Goal: Task Accomplishment & Management: Manage account settings

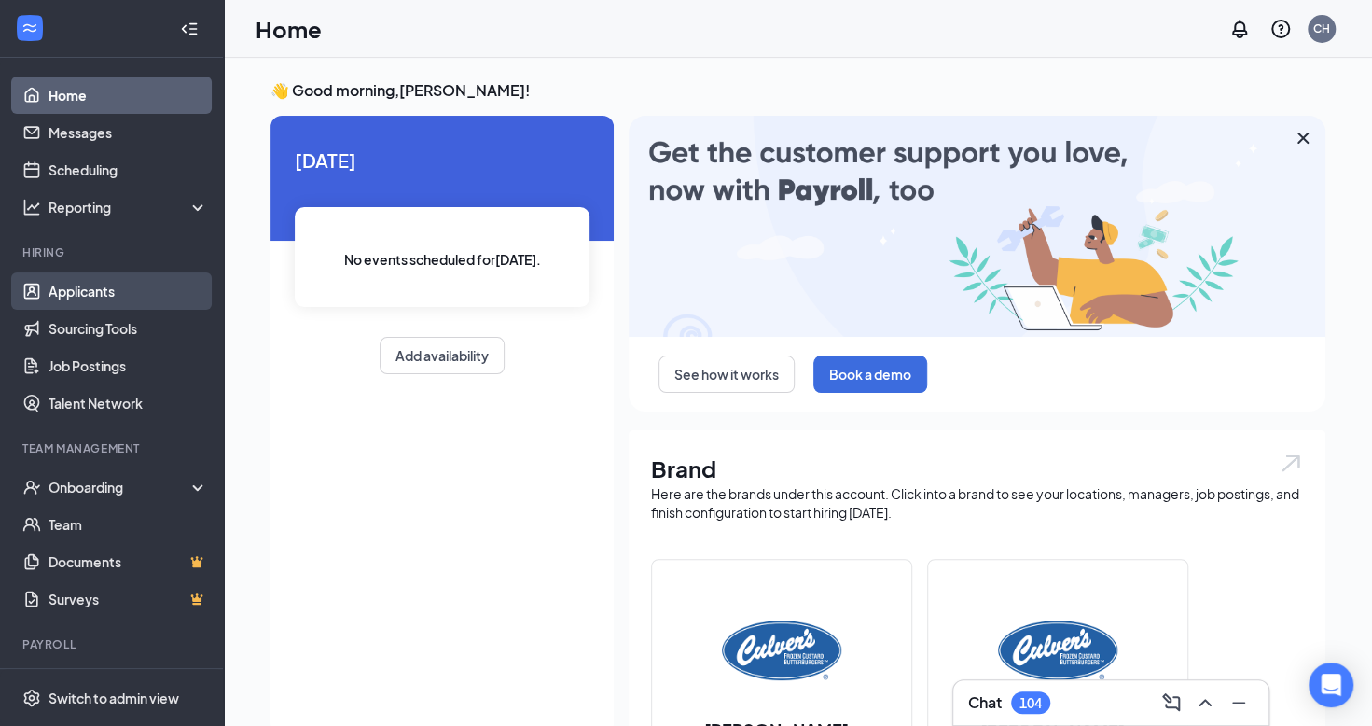
click at [110, 285] on link "Applicants" at bounding box center [129, 290] width 160 height 37
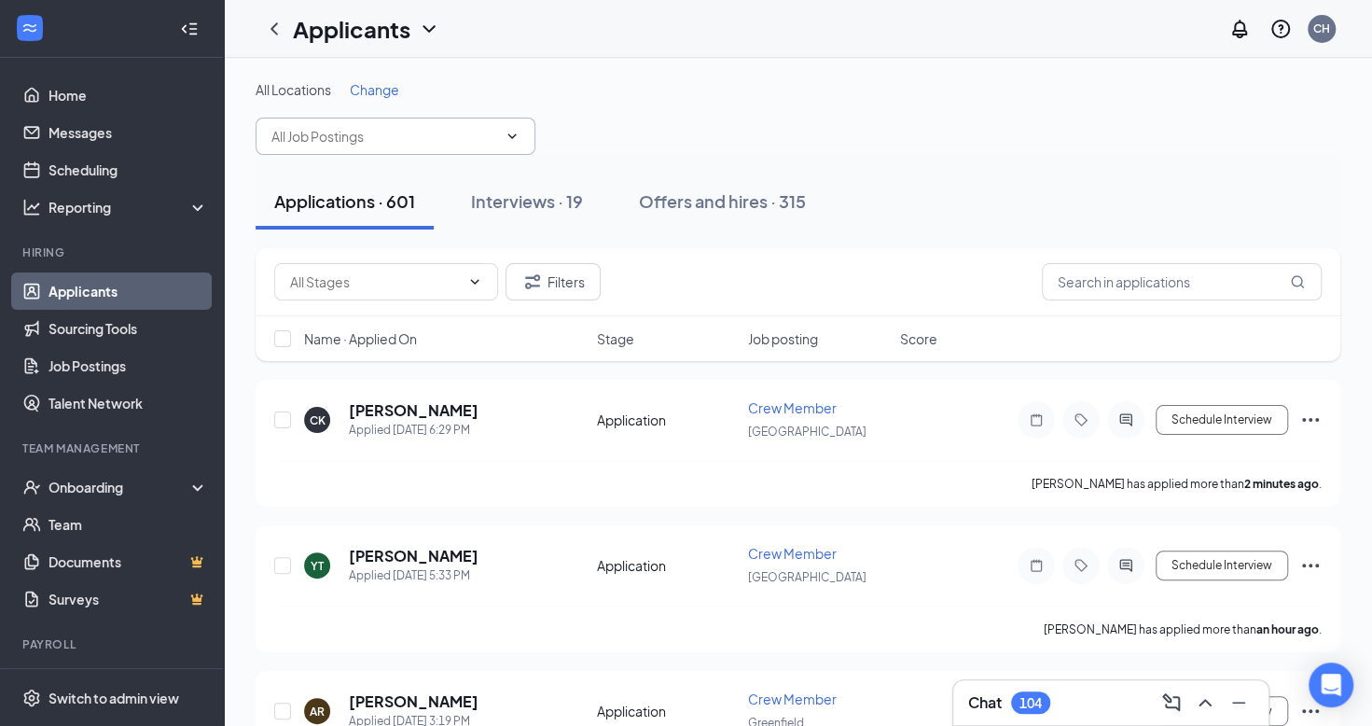
click at [393, 131] on input "text" at bounding box center [384, 136] width 226 height 21
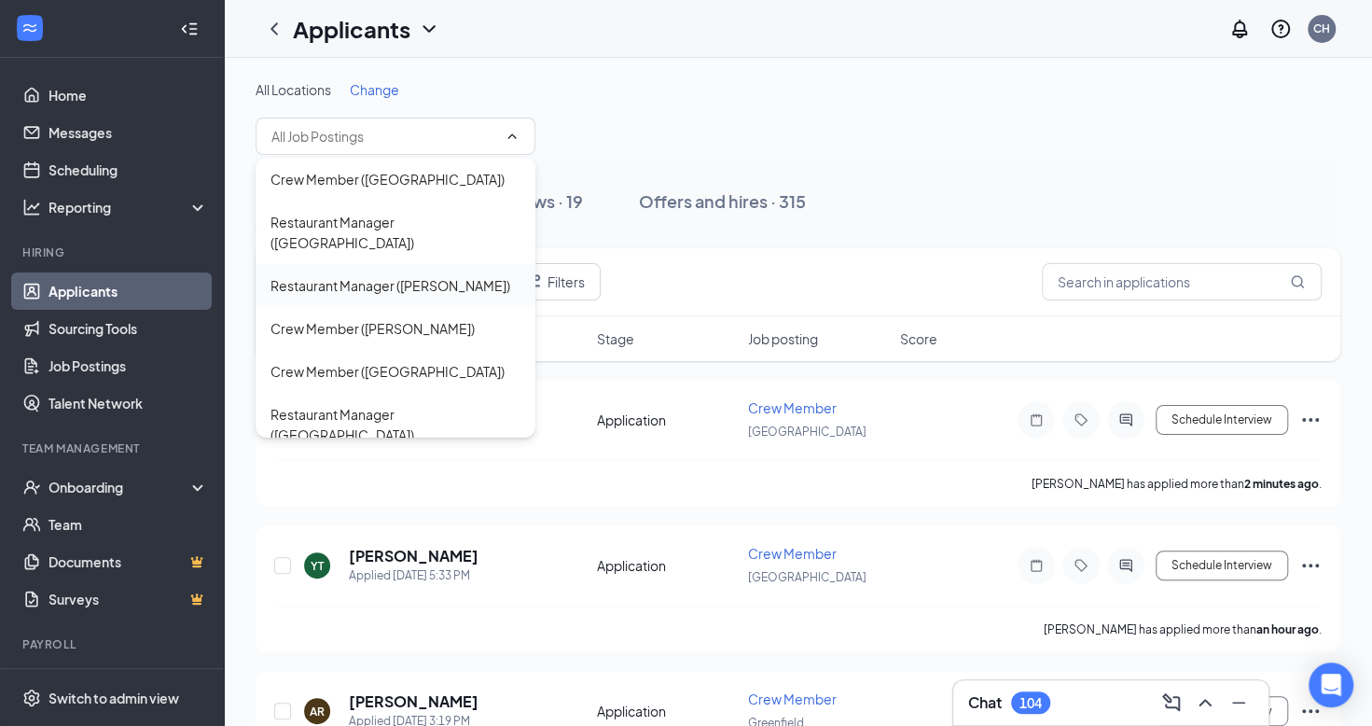
click at [349, 275] on div "Restaurant Manager ([PERSON_NAME])" at bounding box center [391, 285] width 240 height 21
type input "Restaurant Manager ([PERSON_NAME])"
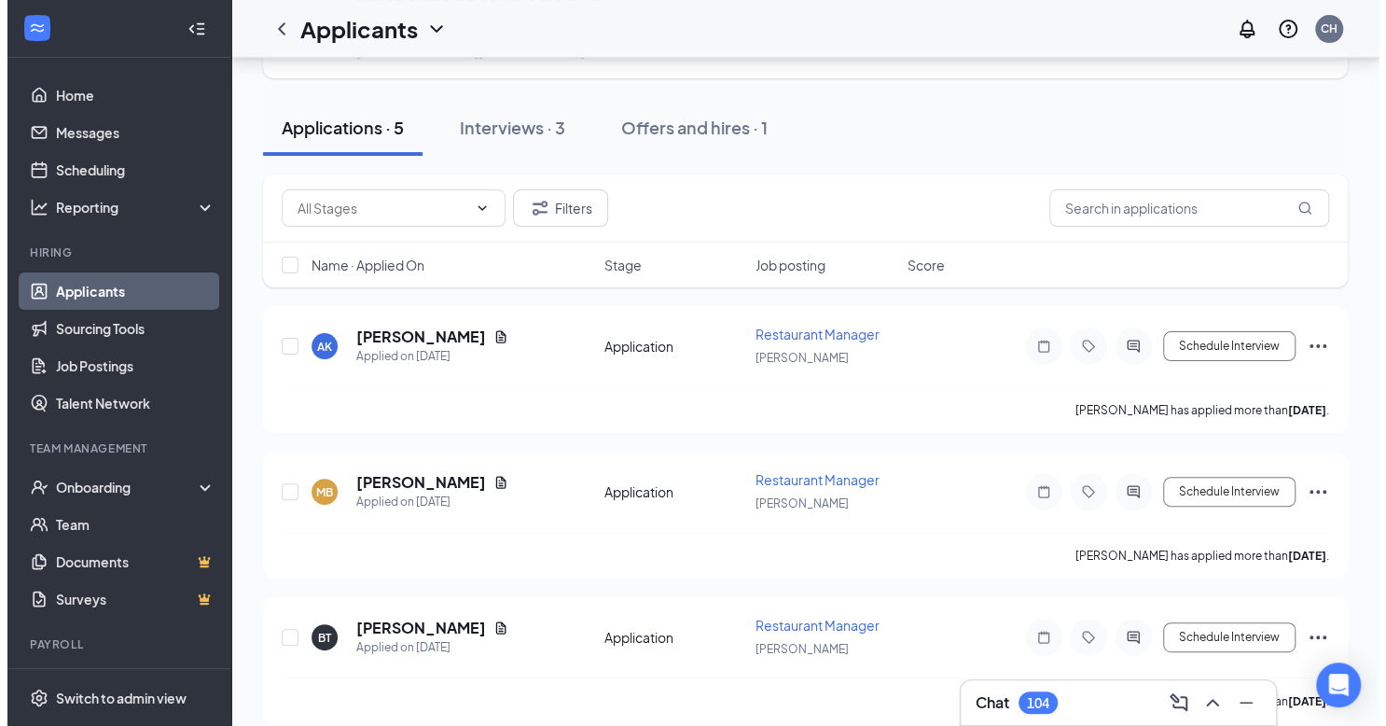
scroll to position [116, 0]
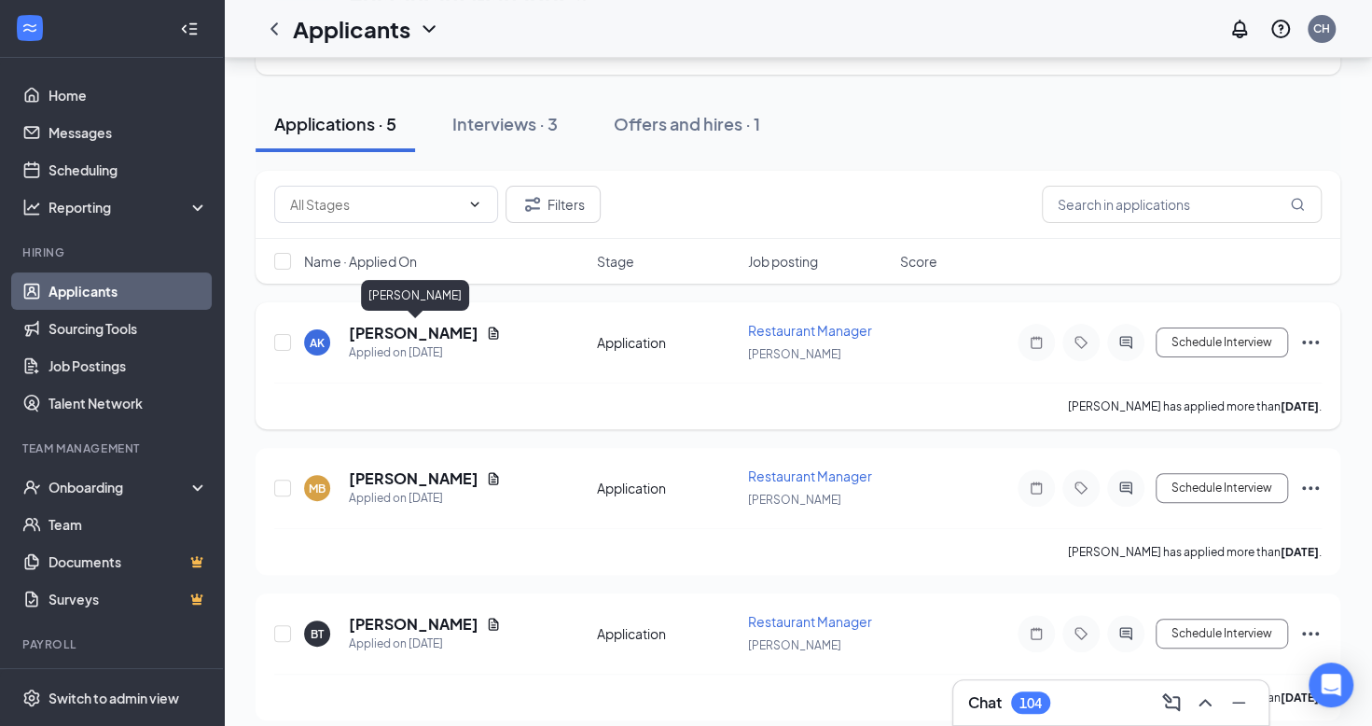
click at [468, 332] on h5 "[PERSON_NAME]" at bounding box center [414, 333] width 130 height 21
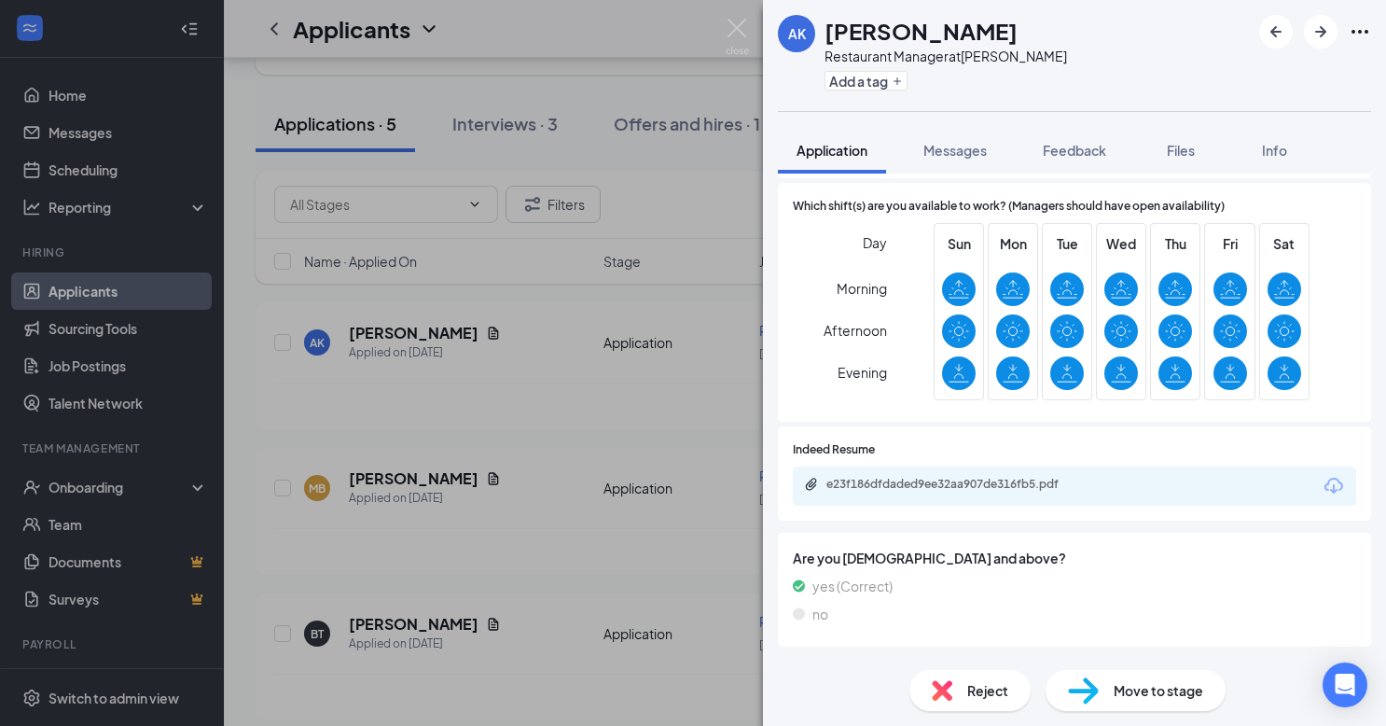
scroll to position [948, 0]
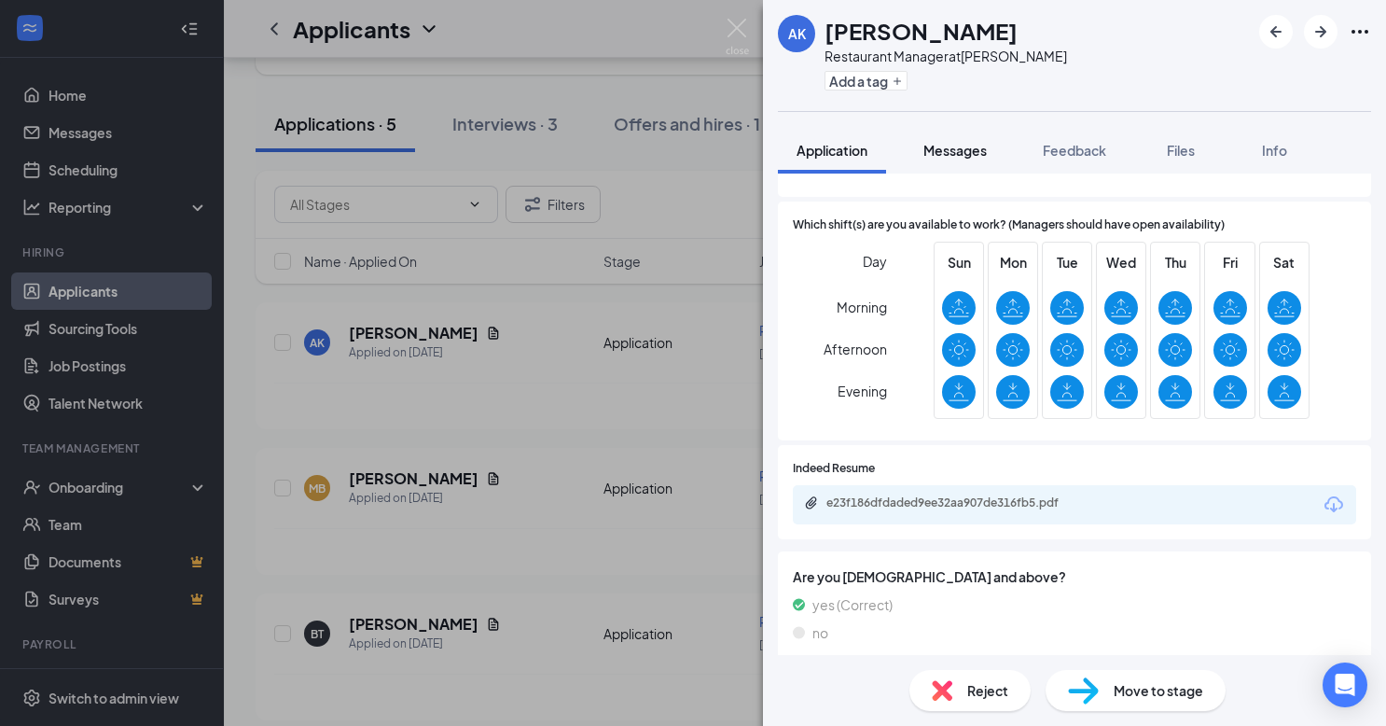
click at [965, 151] on span "Messages" at bounding box center [955, 150] width 63 height 17
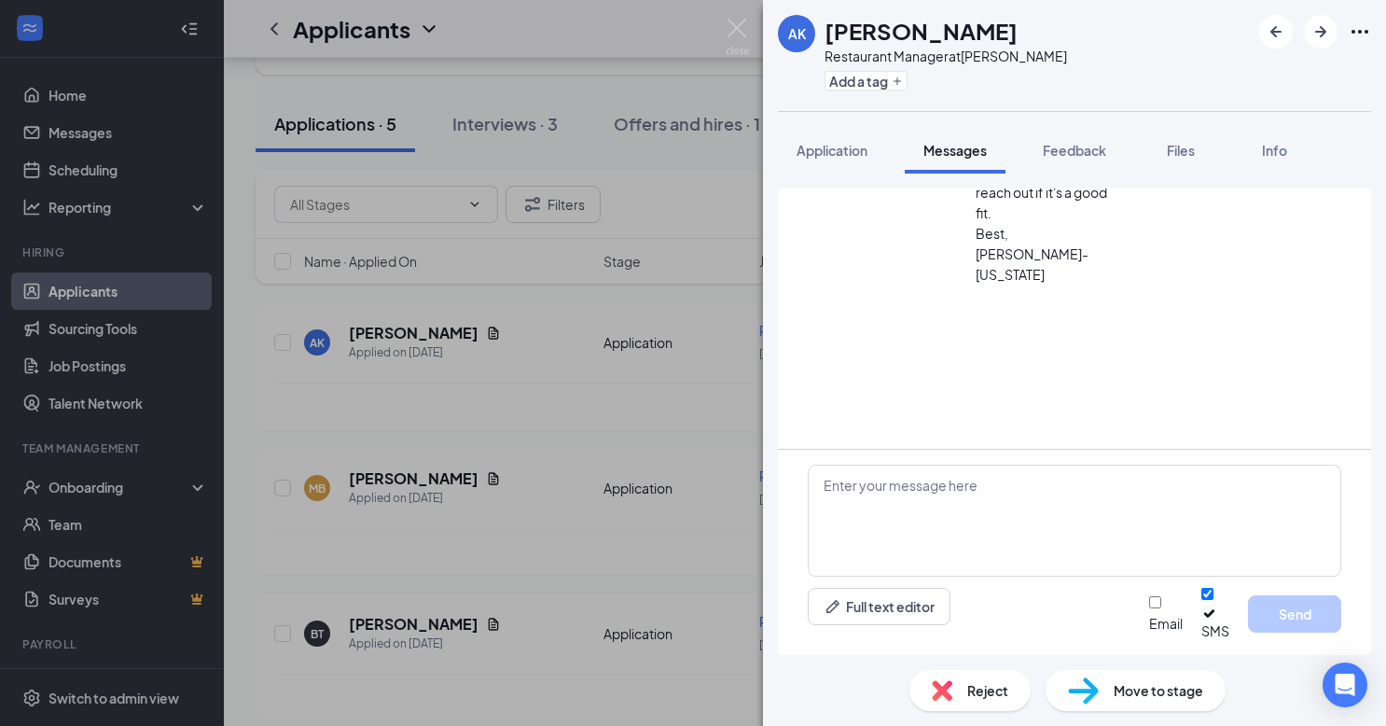
scroll to position [1287, 0]
click at [841, 146] on span "Application" at bounding box center [832, 150] width 71 height 17
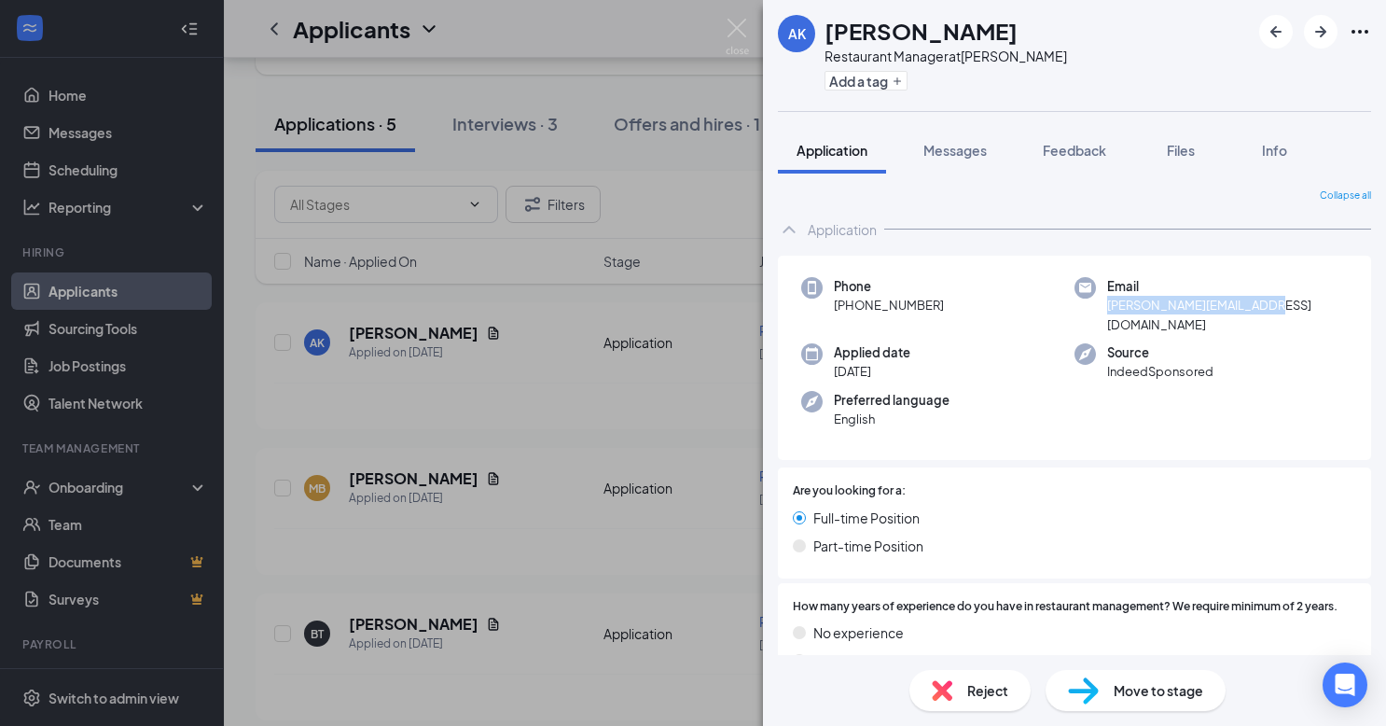
drag, startPoint x: 1261, startPoint y: 304, endPoint x: 1101, endPoint y: 312, distance: 160.6
click at [1101, 312] on div "Email [PERSON_NAME][EMAIL_ADDRESS][DOMAIN_NAME]" at bounding box center [1211, 305] width 273 height 57
copy span "[PERSON_NAME][EMAIL_ADDRESS][DOMAIN_NAME]"
click at [943, 146] on span "Messages" at bounding box center [955, 150] width 63 height 17
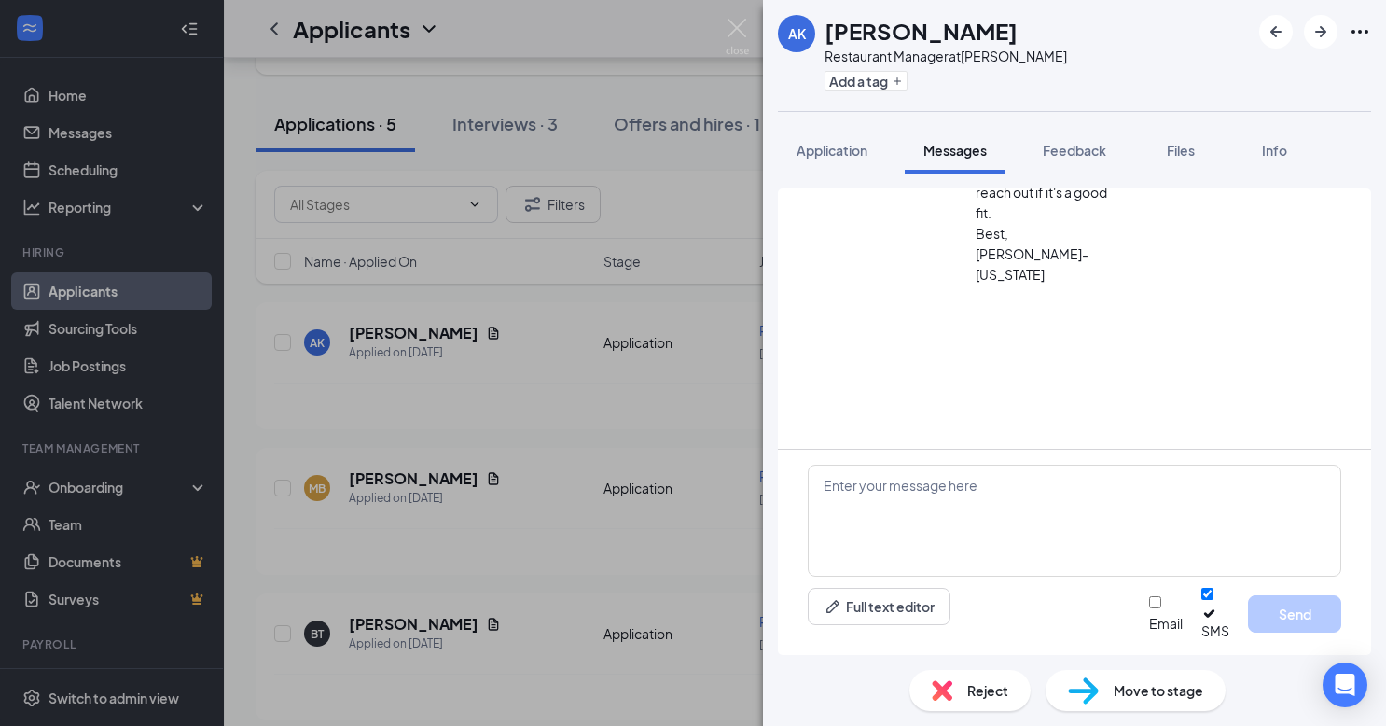
scroll to position [1287, 0]
click at [817, 138] on button "Application" at bounding box center [832, 150] width 108 height 47
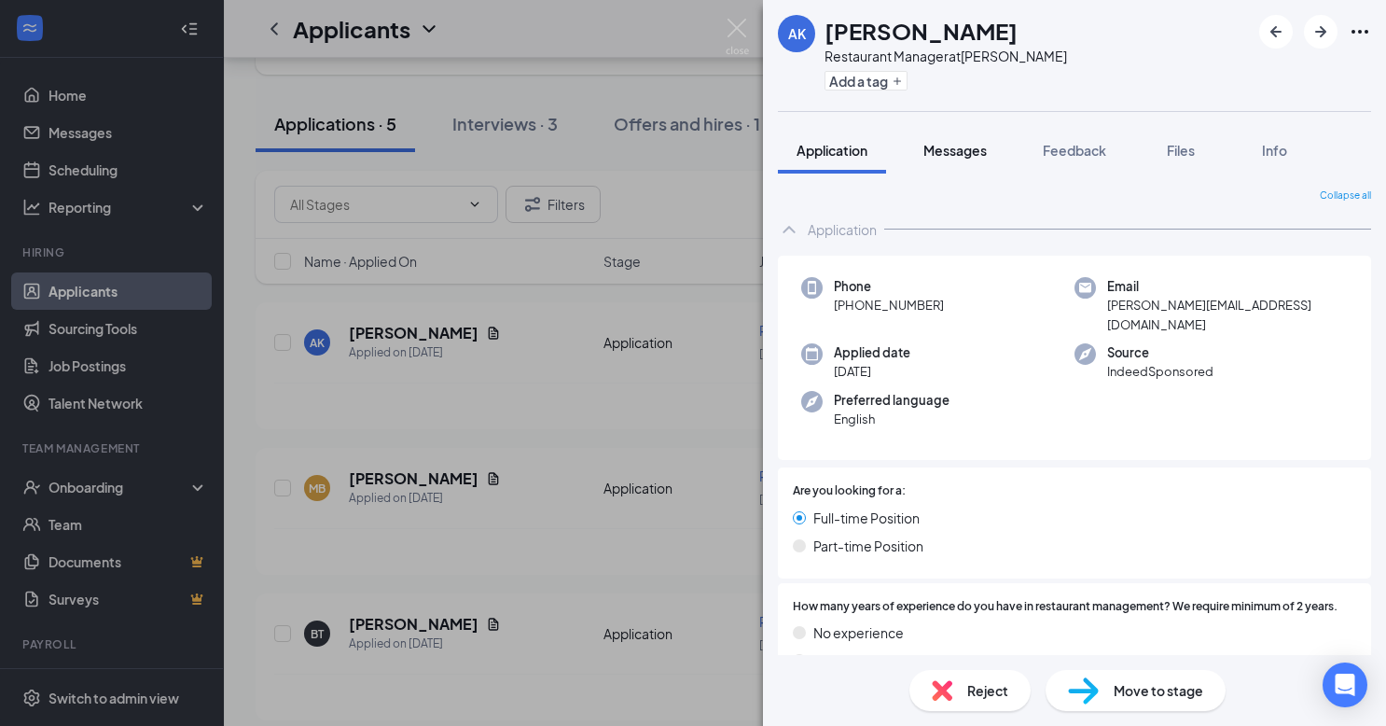
click at [934, 160] on button "Messages" at bounding box center [955, 150] width 101 height 47
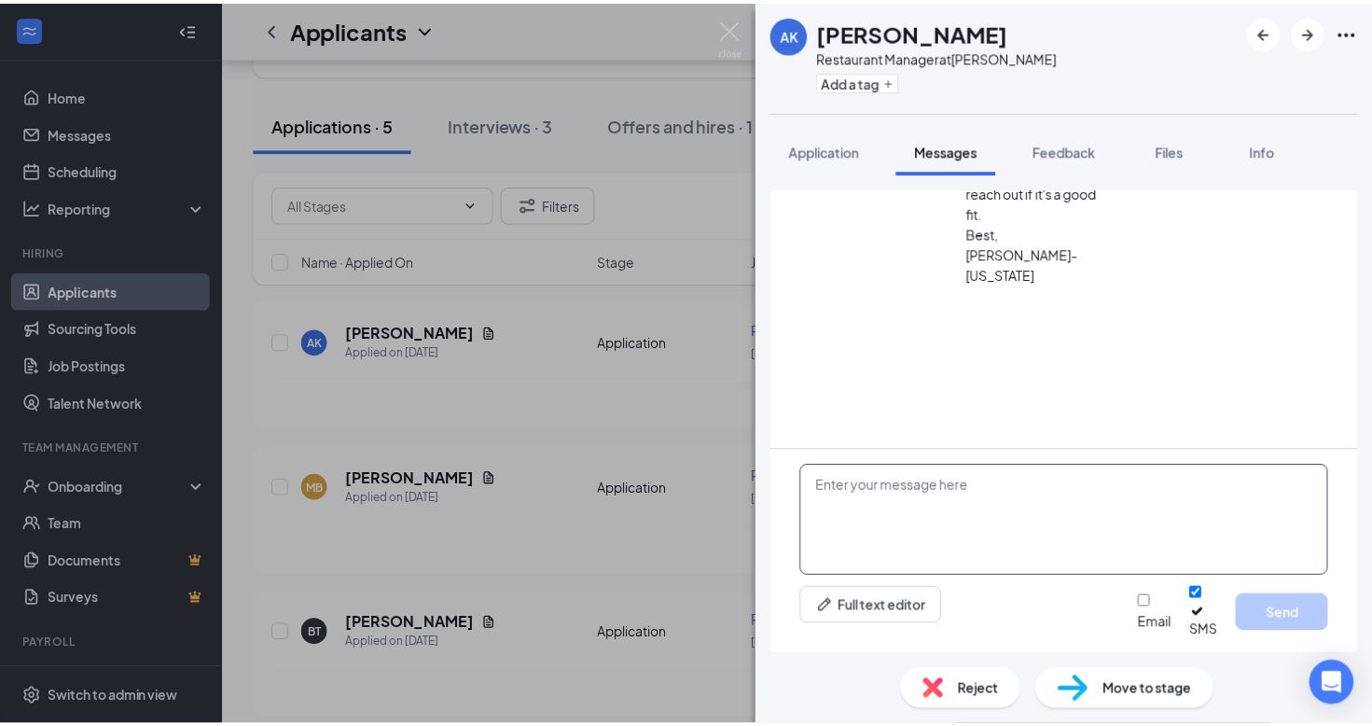
scroll to position [1287, 0]
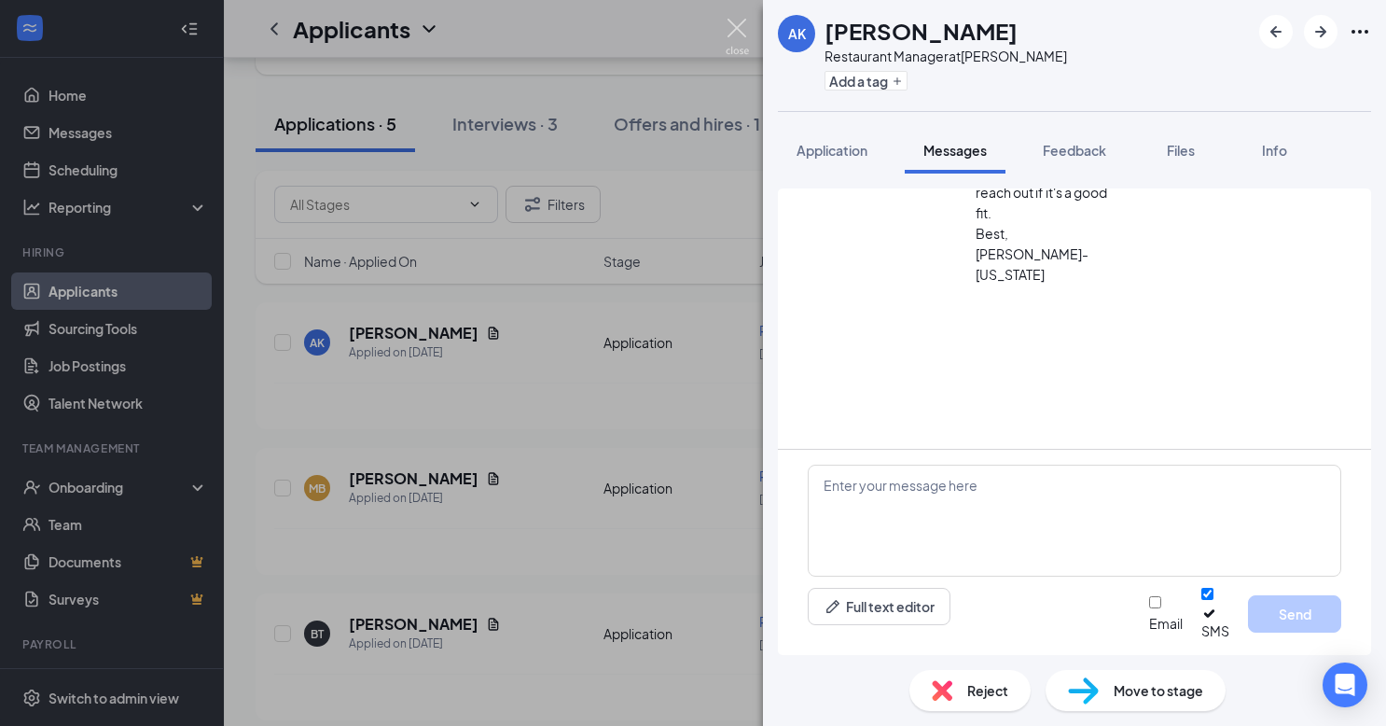
click at [735, 30] on img at bounding box center [737, 37] width 23 height 36
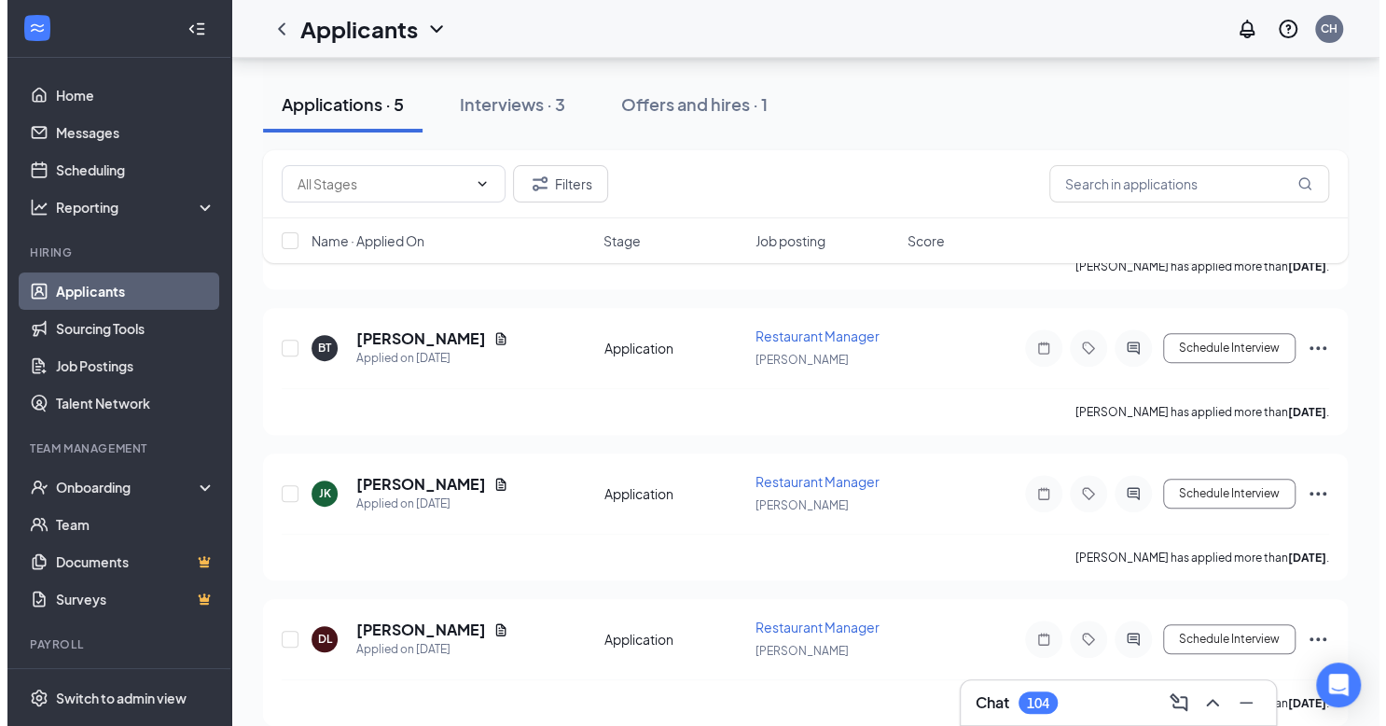
scroll to position [415, 0]
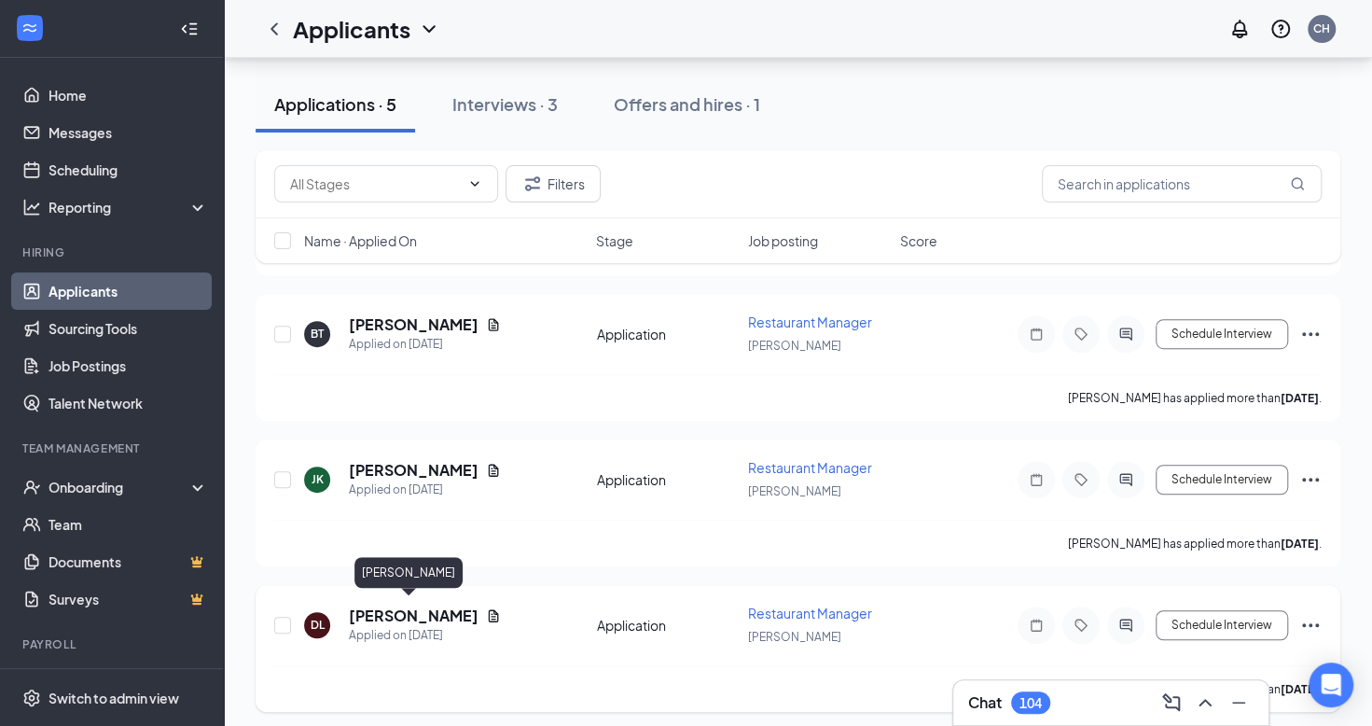
click at [419, 608] on h5 "[PERSON_NAME]" at bounding box center [414, 615] width 130 height 21
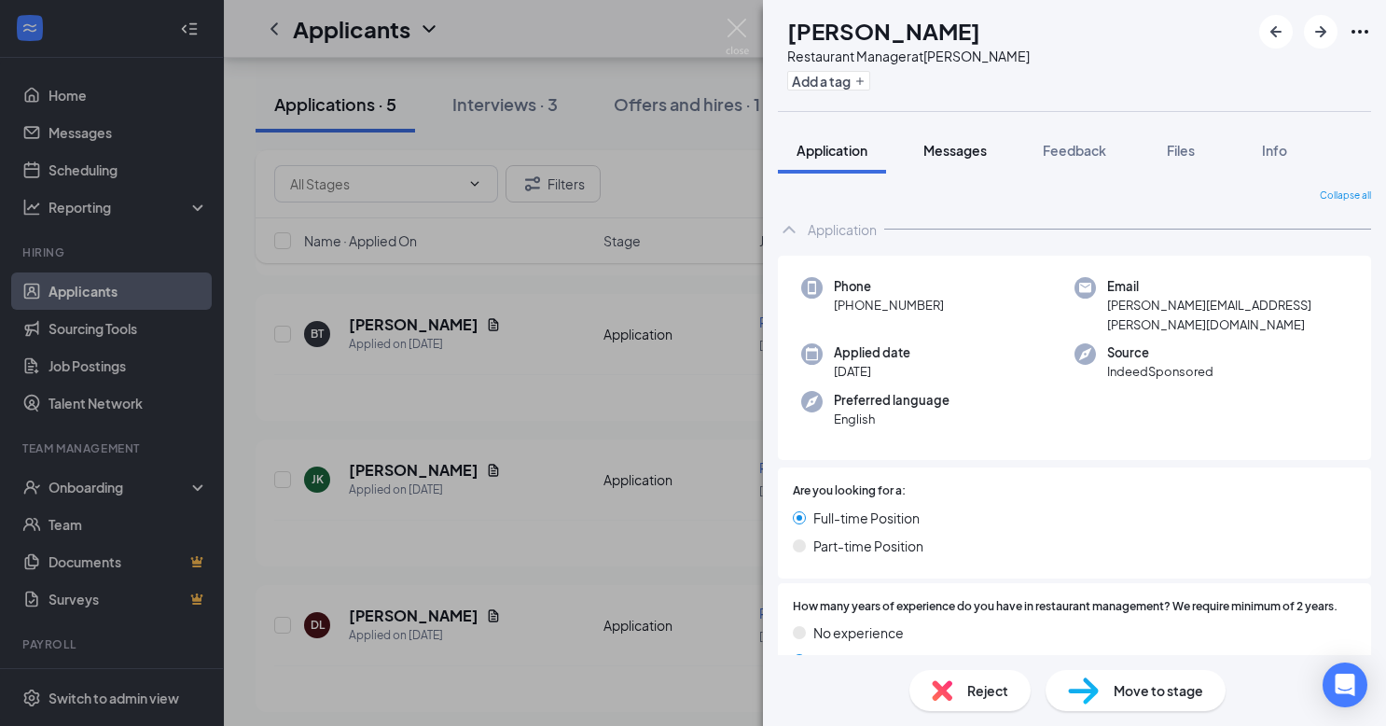
click at [977, 153] on span "Messages" at bounding box center [955, 150] width 63 height 17
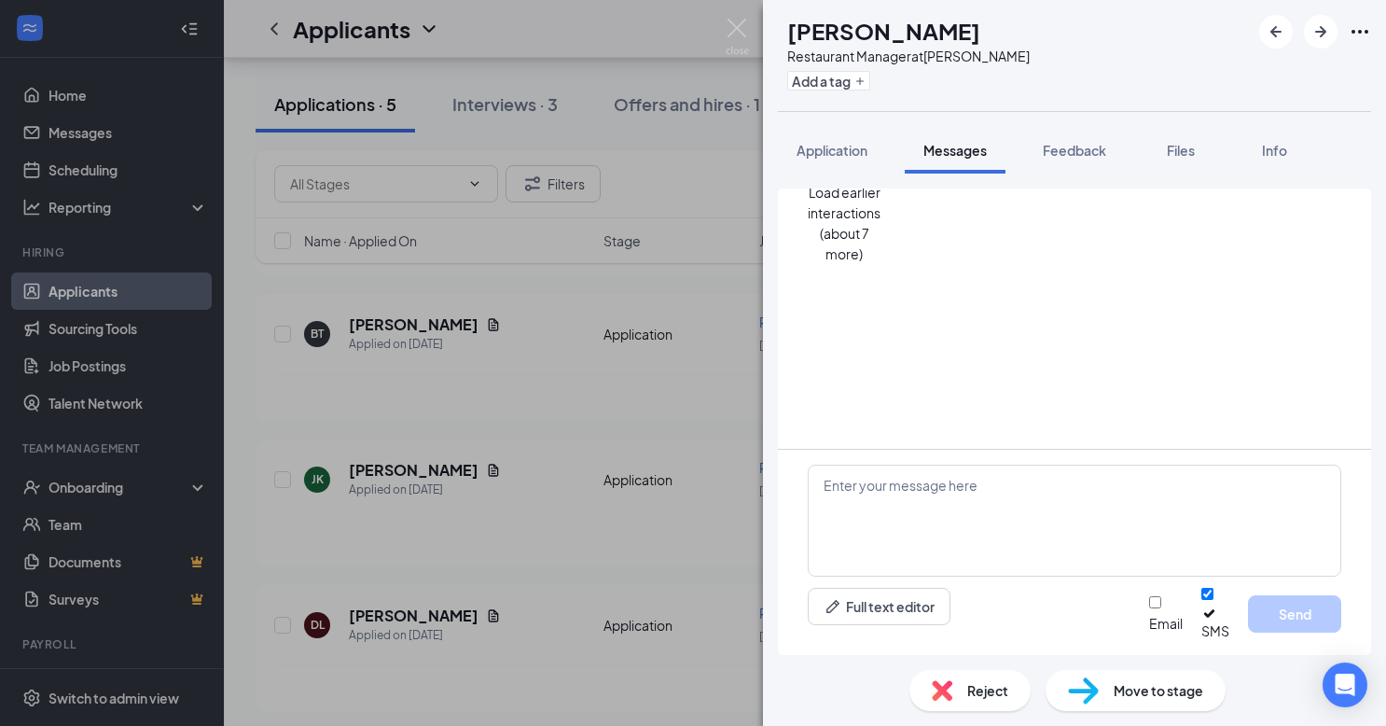
scroll to position [1213, 0]
click at [842, 156] on span "Application" at bounding box center [832, 150] width 71 height 17
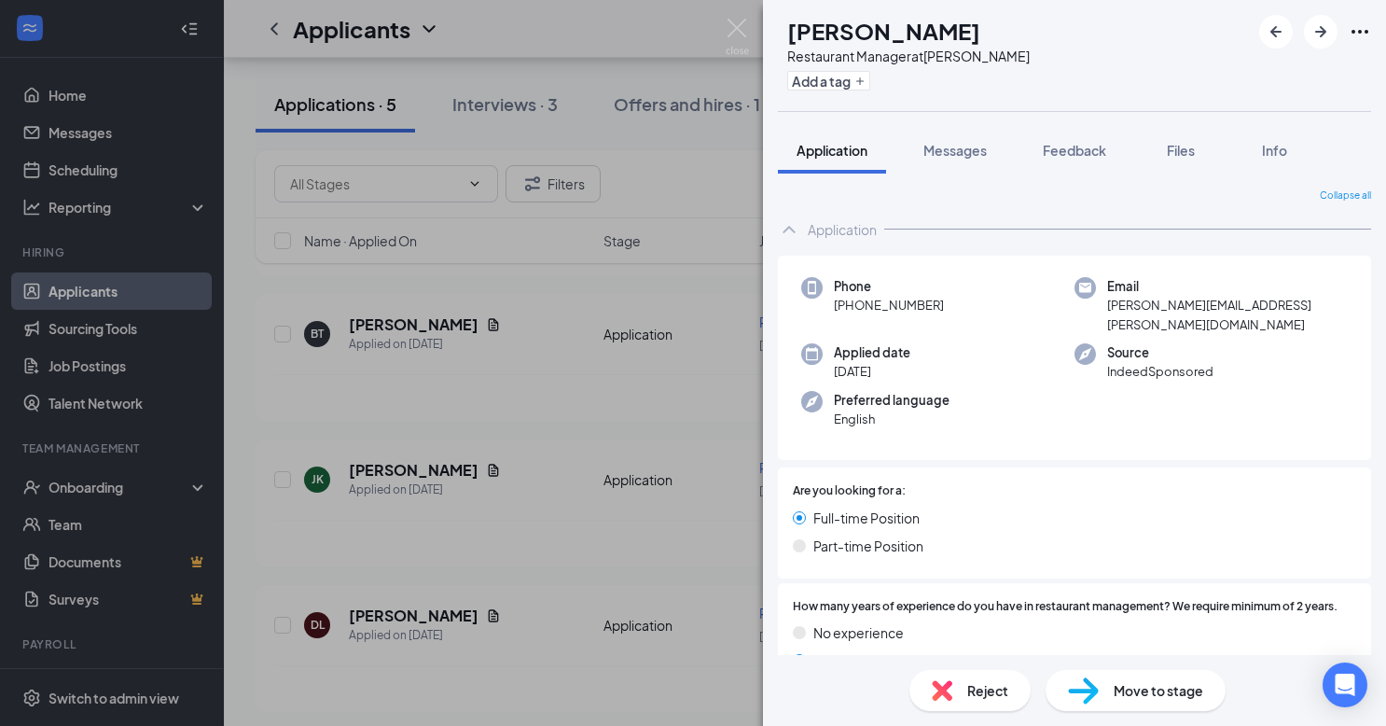
click at [989, 689] on span "Reject" at bounding box center [987, 690] width 41 height 21
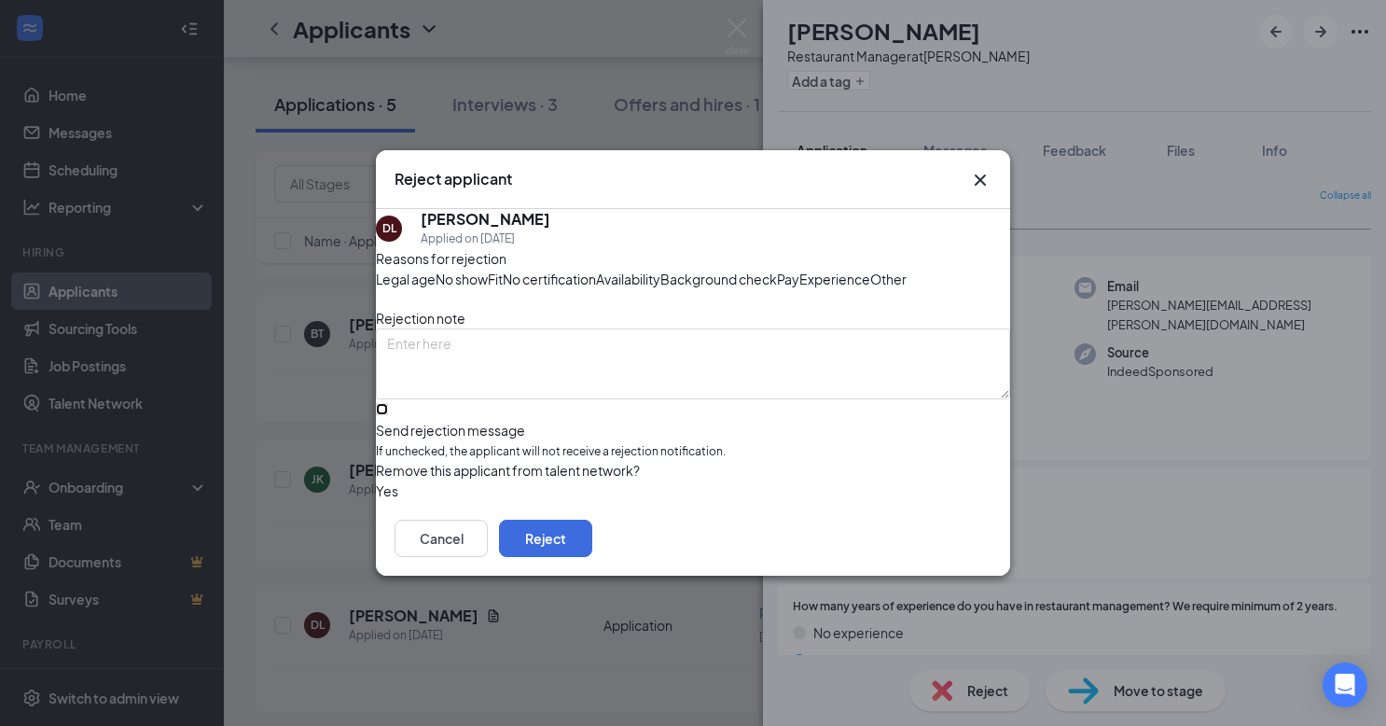
click at [388, 415] on input "Send rejection message If unchecked, the applicant will not receive a rejection…" at bounding box center [382, 409] width 12 height 12
checkbox input "true"
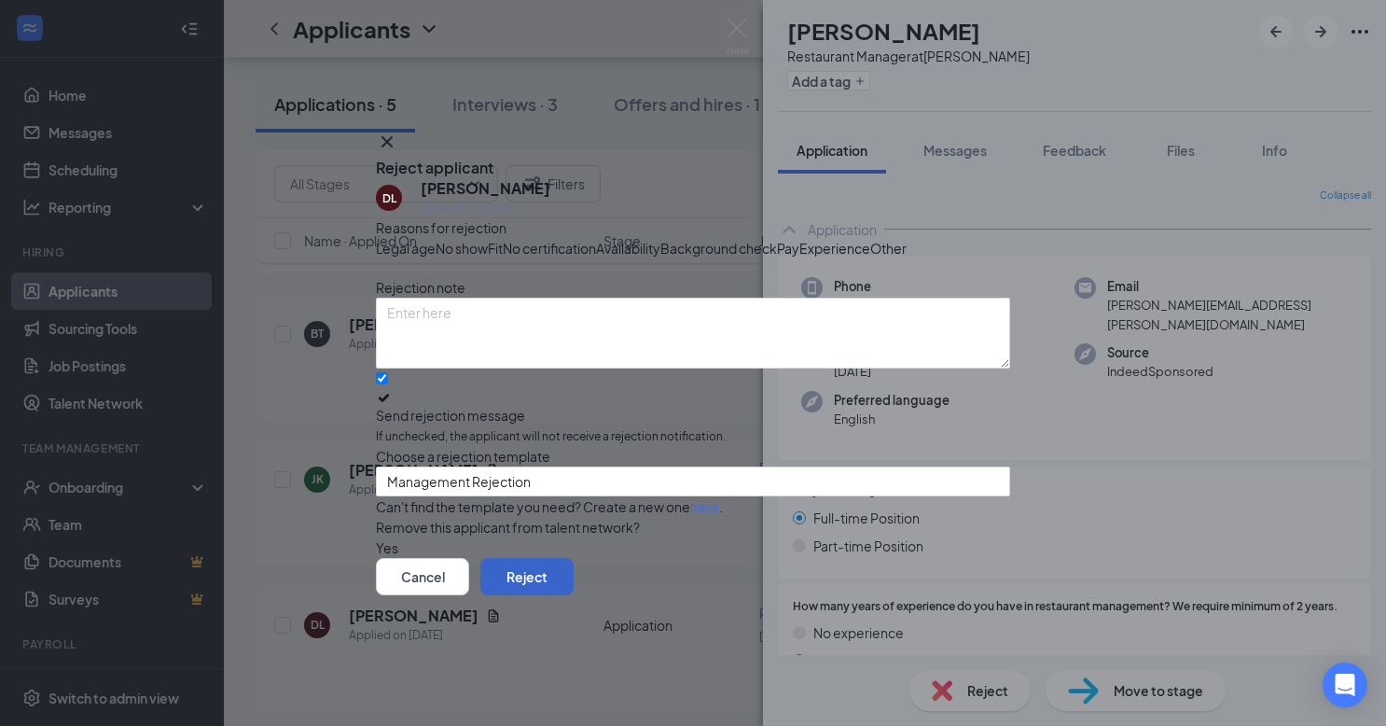
click at [574, 595] on button "Reject" at bounding box center [526, 576] width 93 height 37
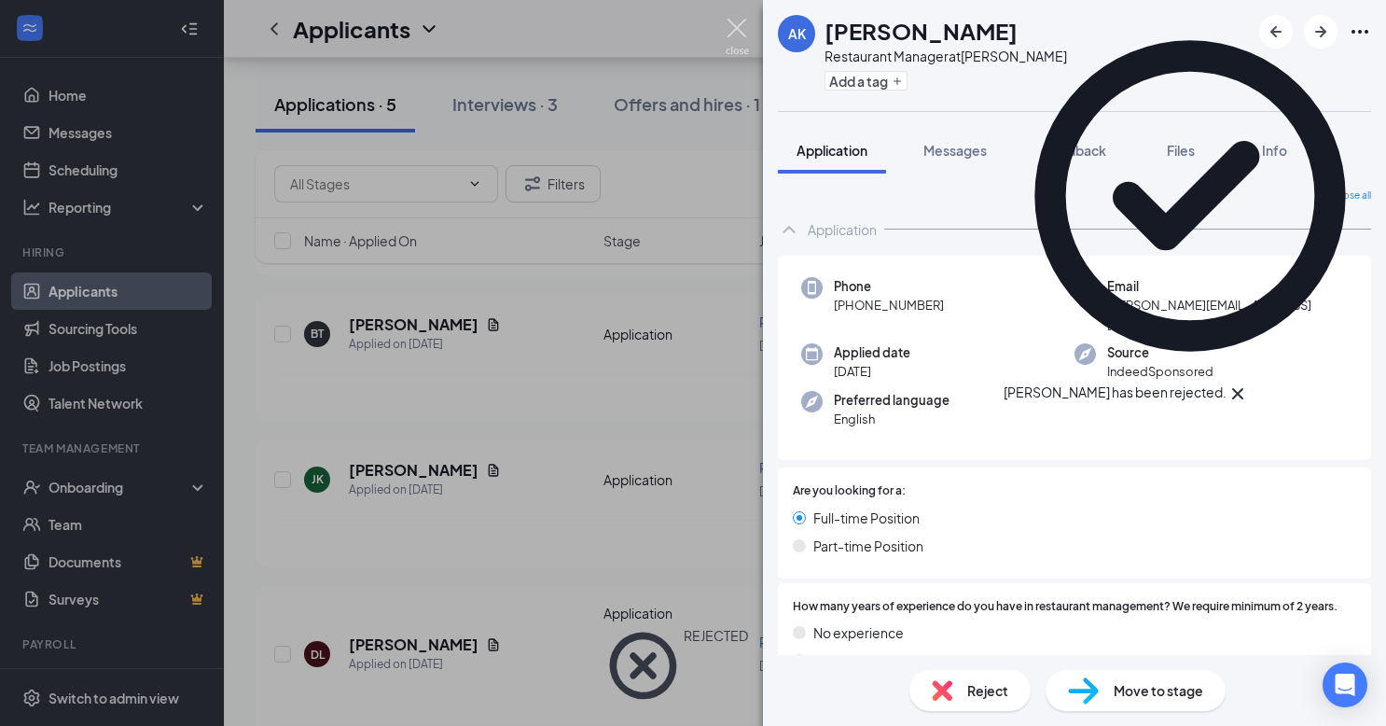
click at [733, 28] on img at bounding box center [737, 37] width 23 height 36
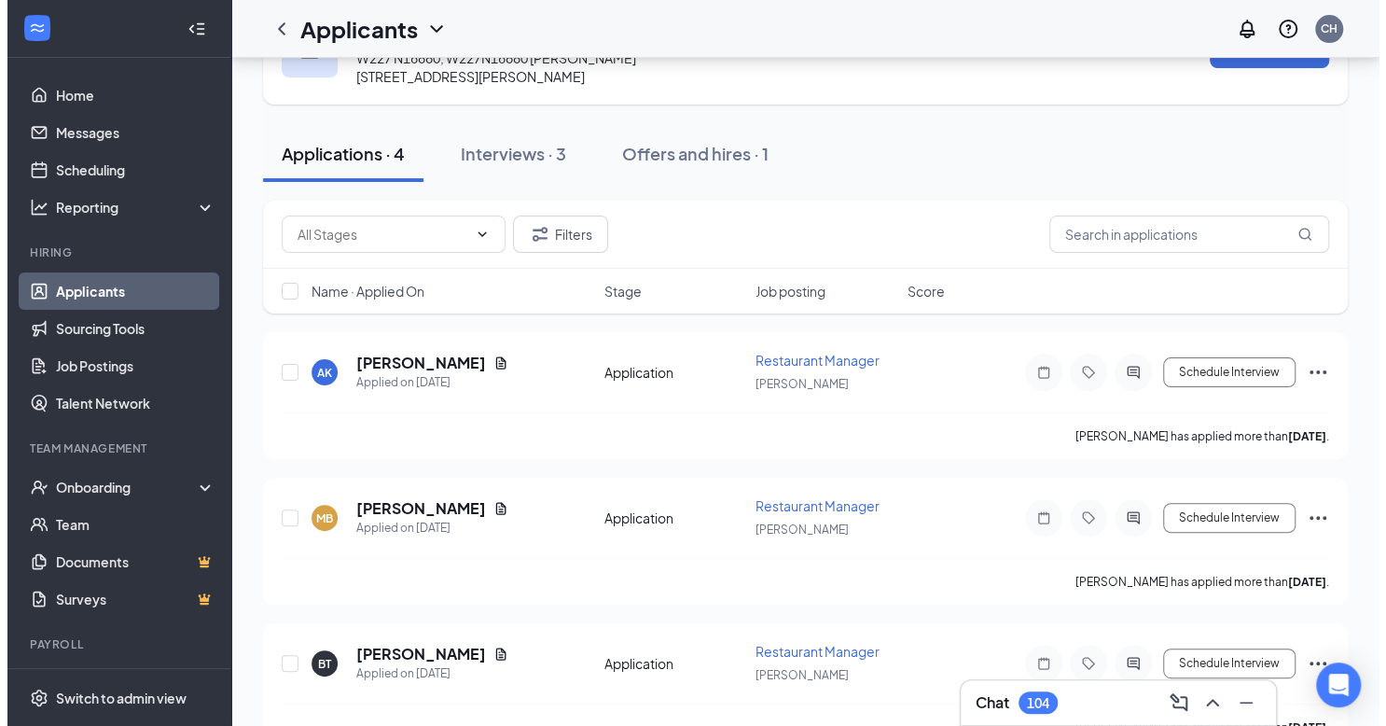
scroll to position [89, 0]
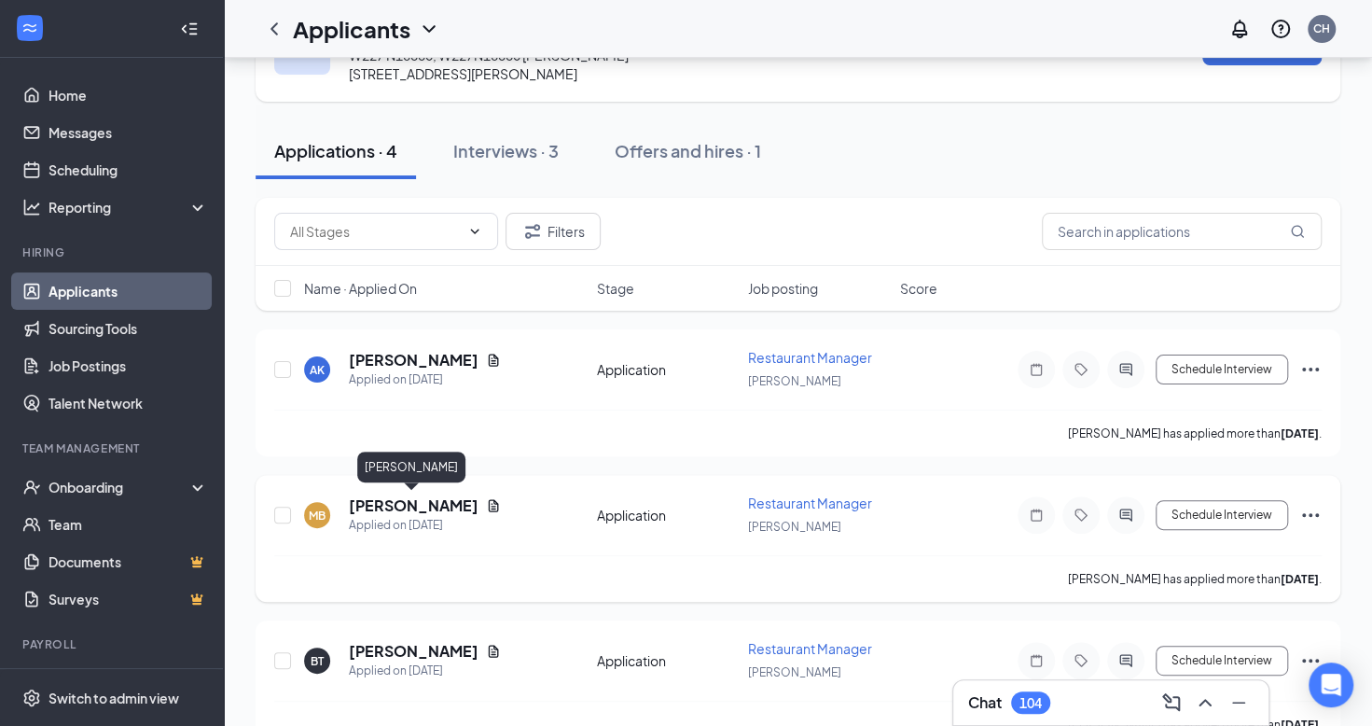
click at [406, 495] on h5 "[PERSON_NAME]" at bounding box center [414, 505] width 130 height 21
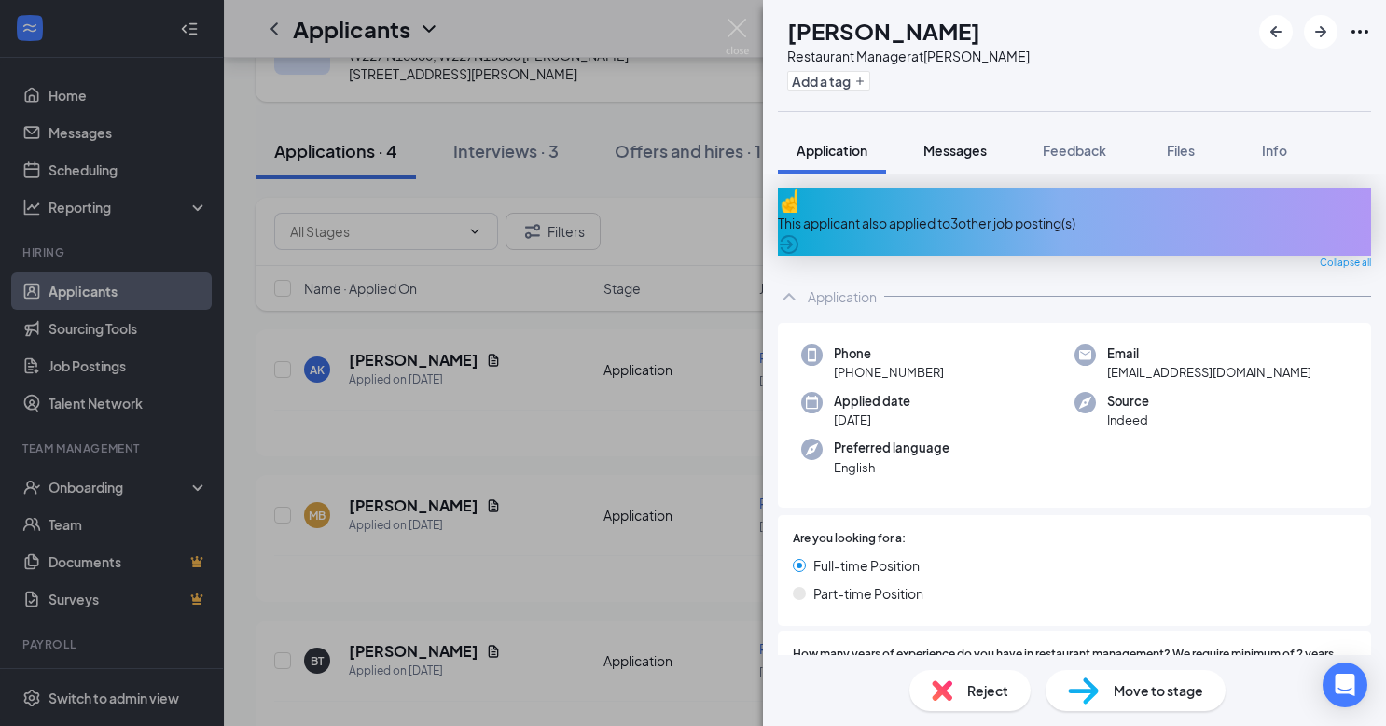
click at [963, 146] on span "Messages" at bounding box center [955, 150] width 63 height 17
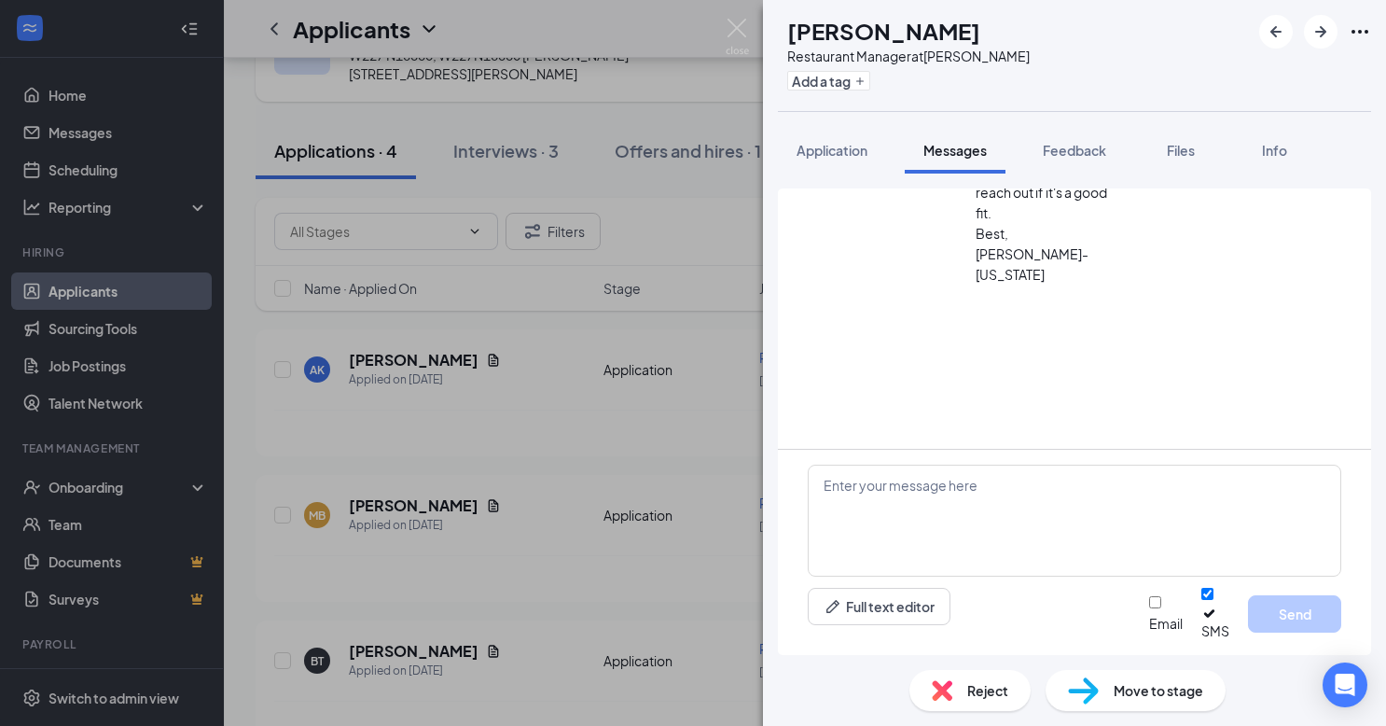
scroll to position [1146, 0]
click at [841, 147] on span "Application" at bounding box center [832, 150] width 71 height 17
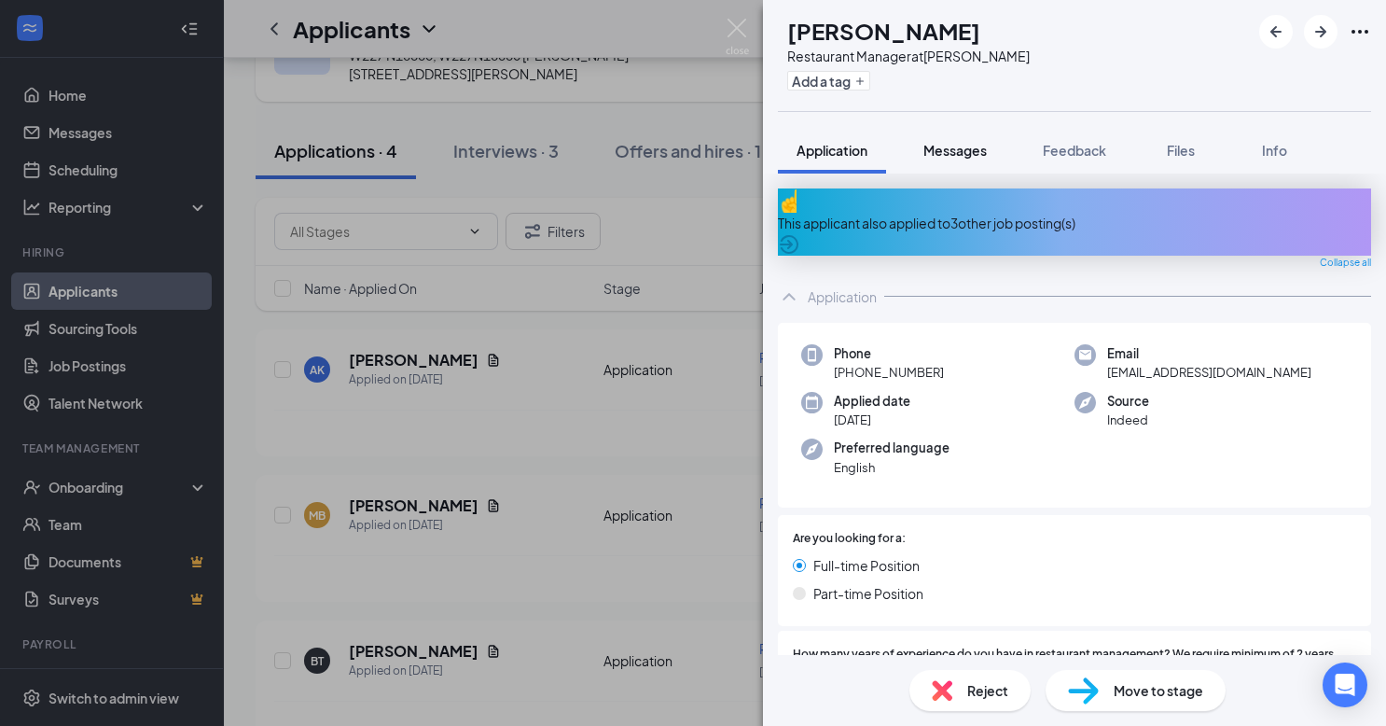
click at [920, 159] on button "Messages" at bounding box center [955, 150] width 101 height 47
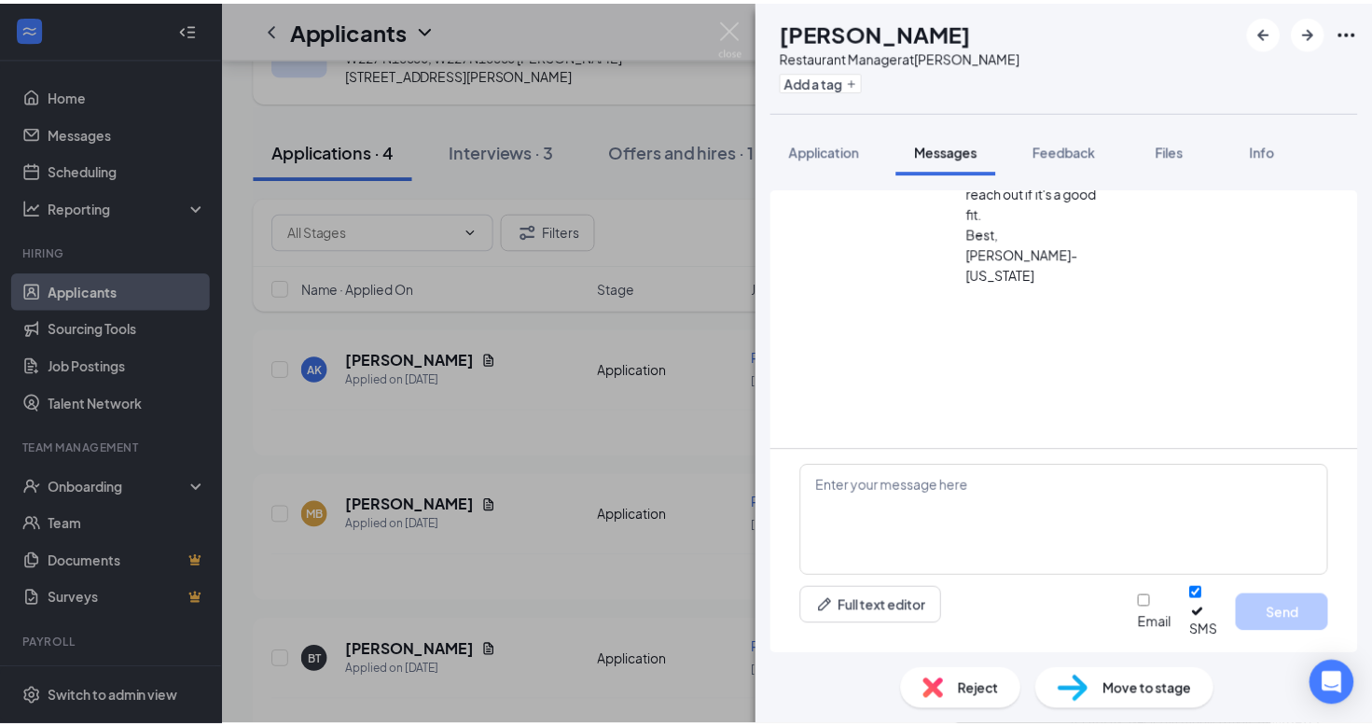
scroll to position [1146, 0]
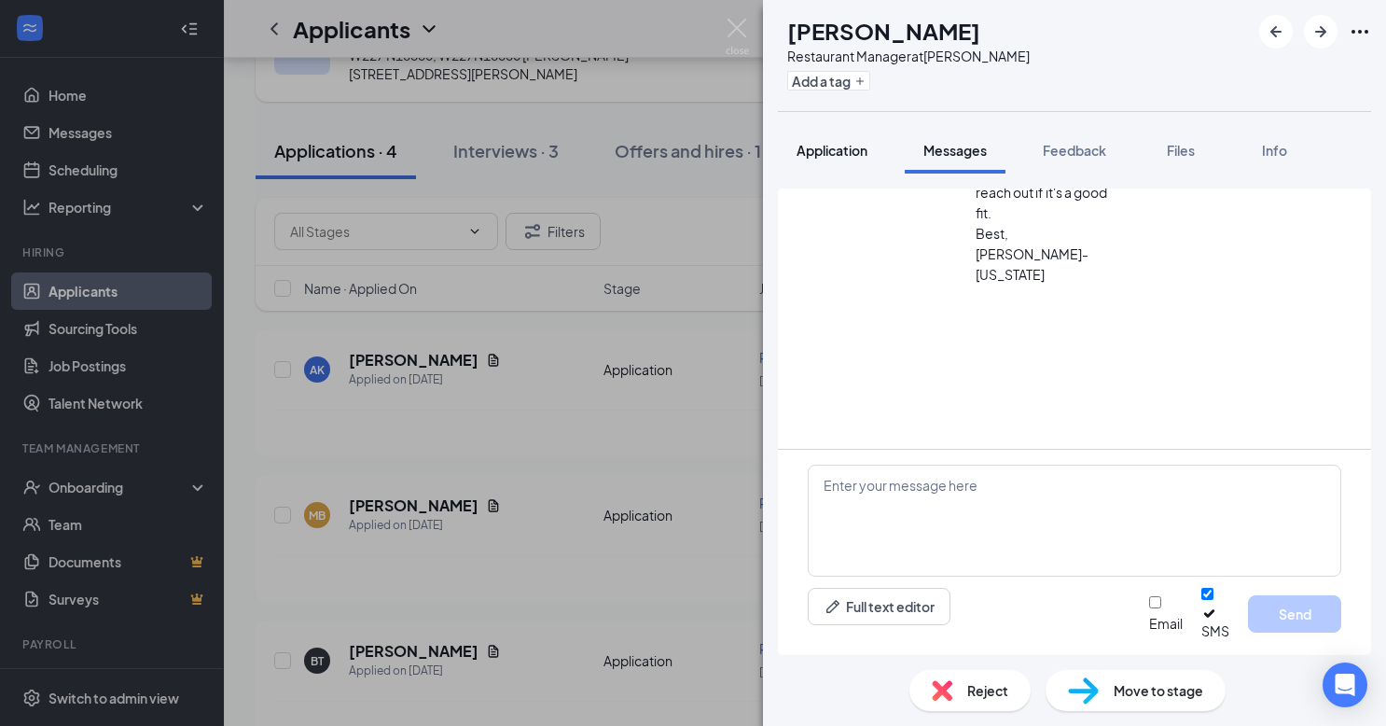
click at [836, 159] on div "Application" at bounding box center [832, 150] width 71 height 19
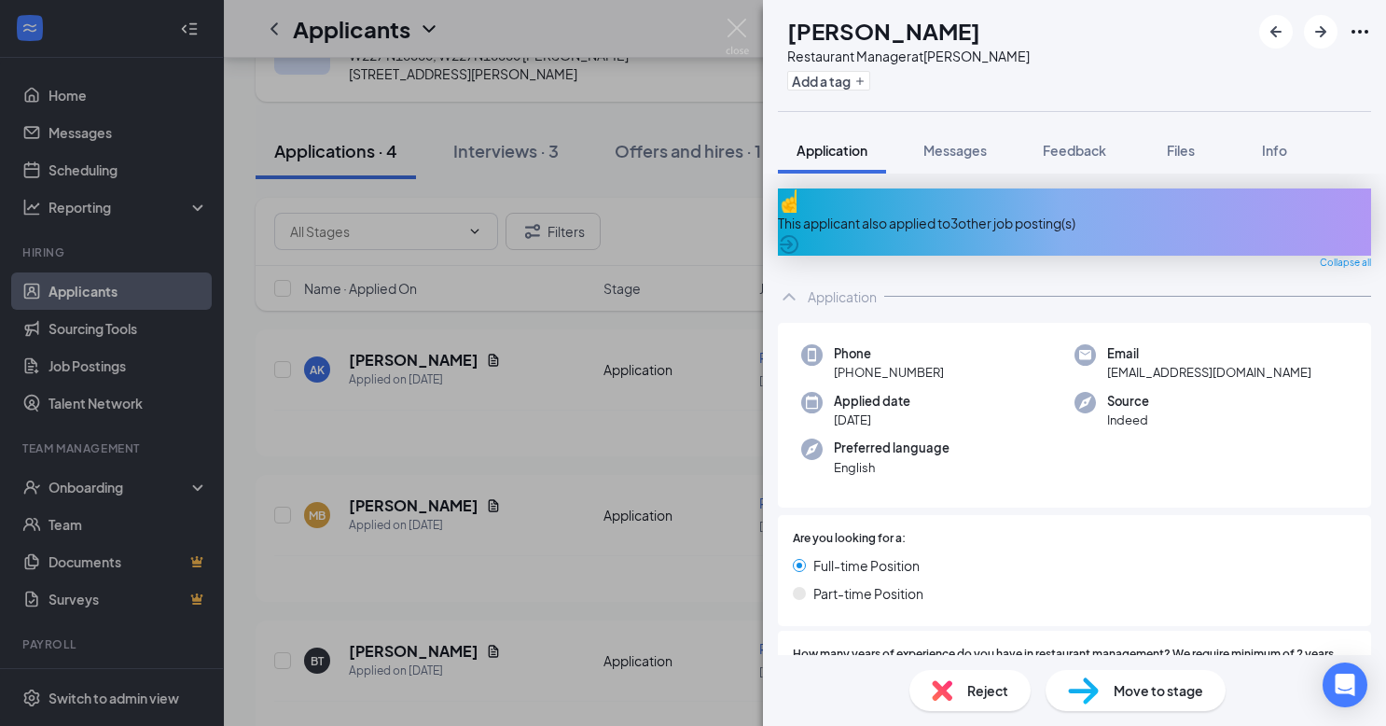
click at [968, 694] on span "Reject" at bounding box center [987, 690] width 41 height 21
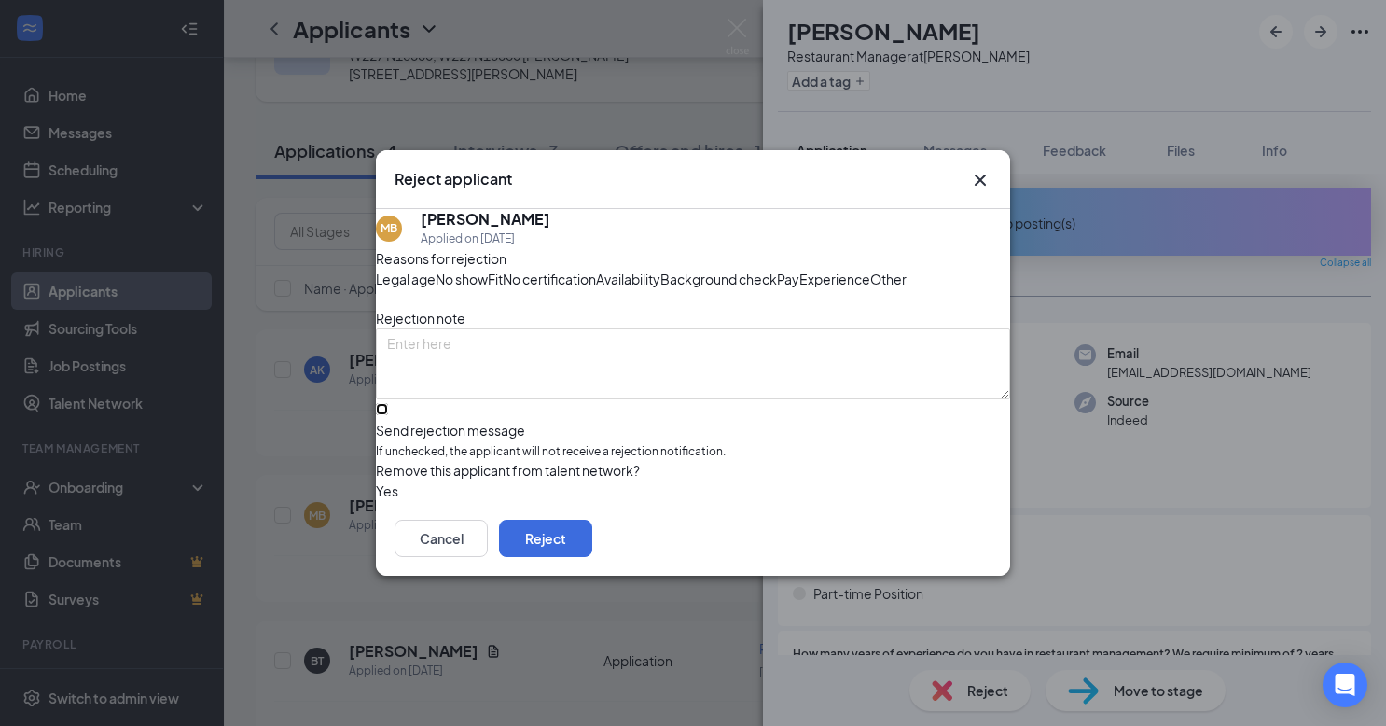
click at [388, 415] on input "Send rejection message If unchecked, the applicant will not receive a rejection…" at bounding box center [382, 409] width 12 height 12
checkbox input "true"
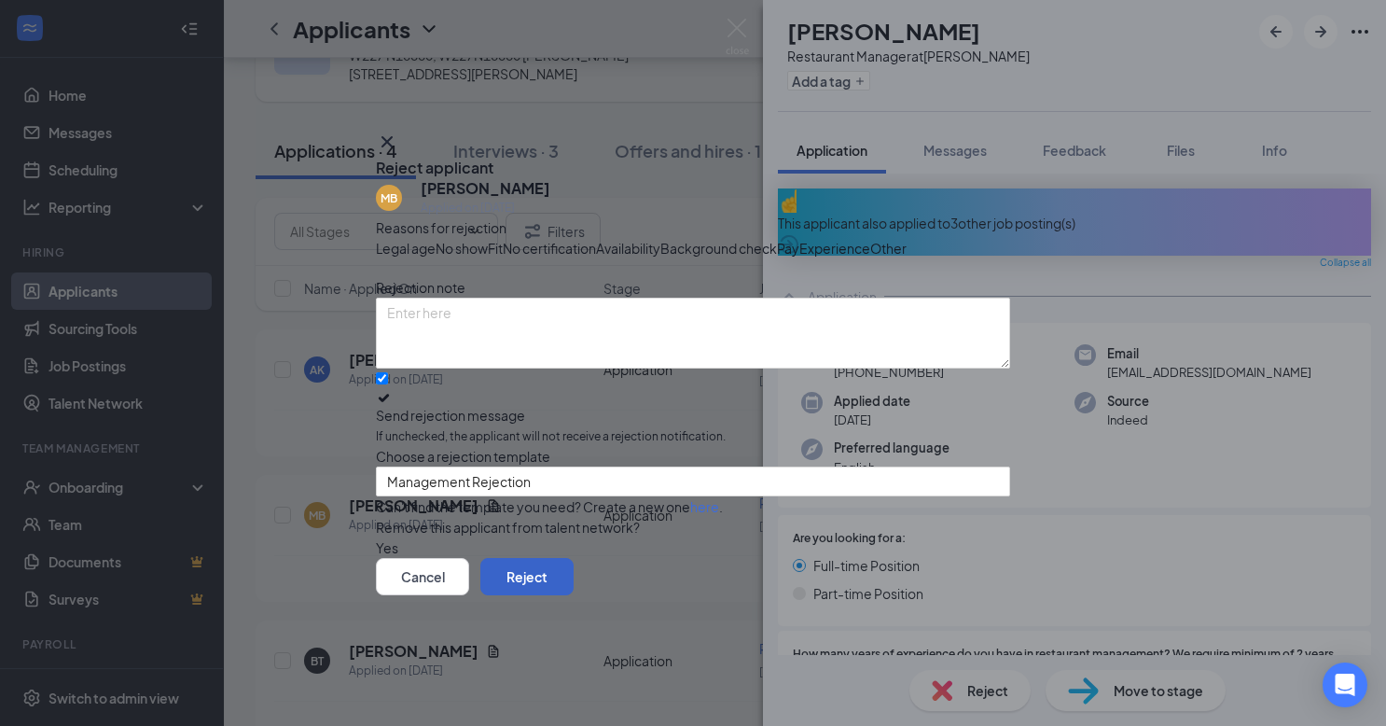
click at [574, 595] on button "Reject" at bounding box center [526, 576] width 93 height 37
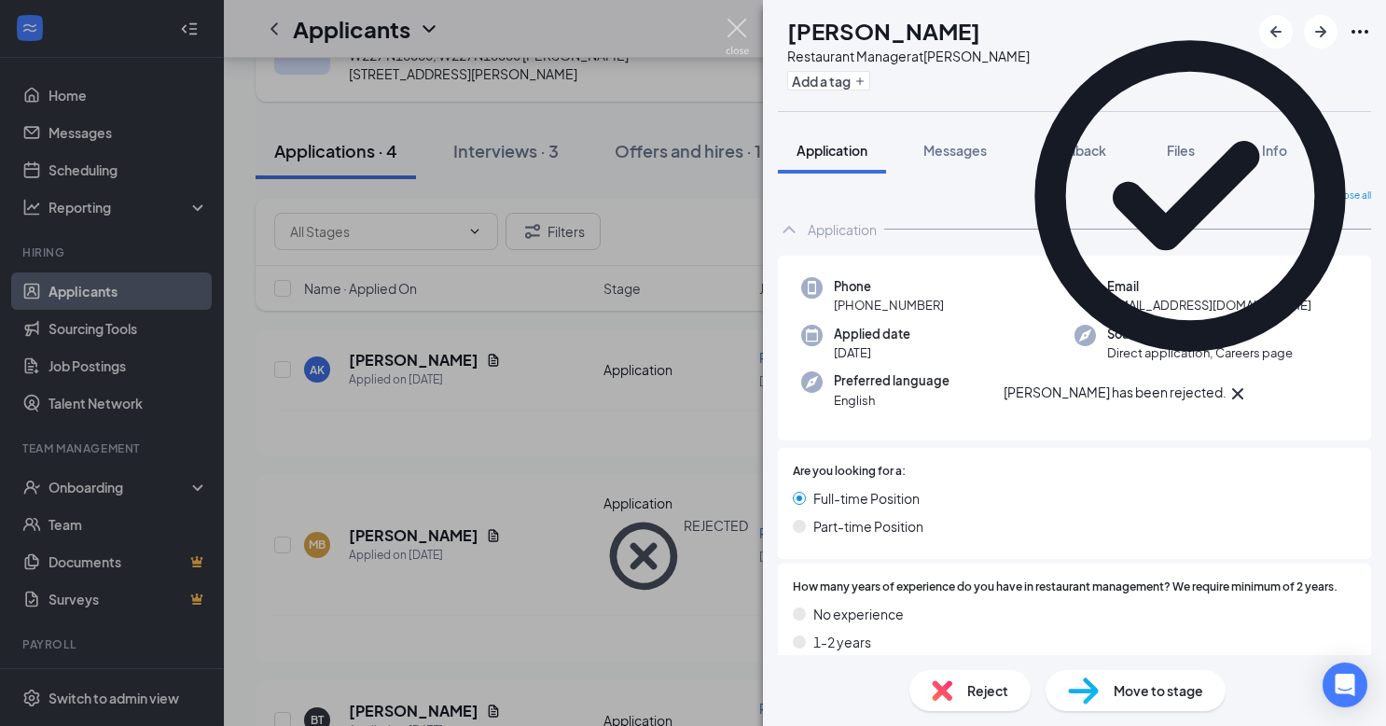
click at [739, 21] on img at bounding box center [737, 37] width 23 height 36
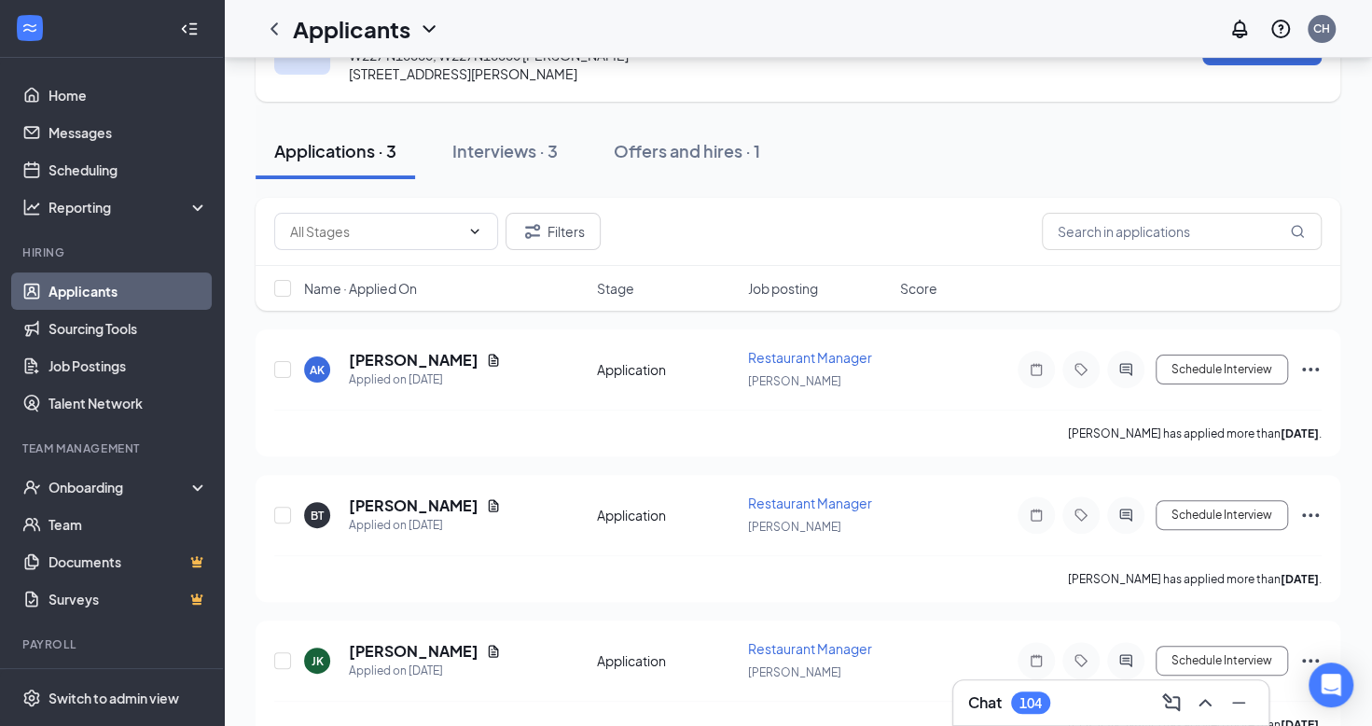
scroll to position [127, 0]
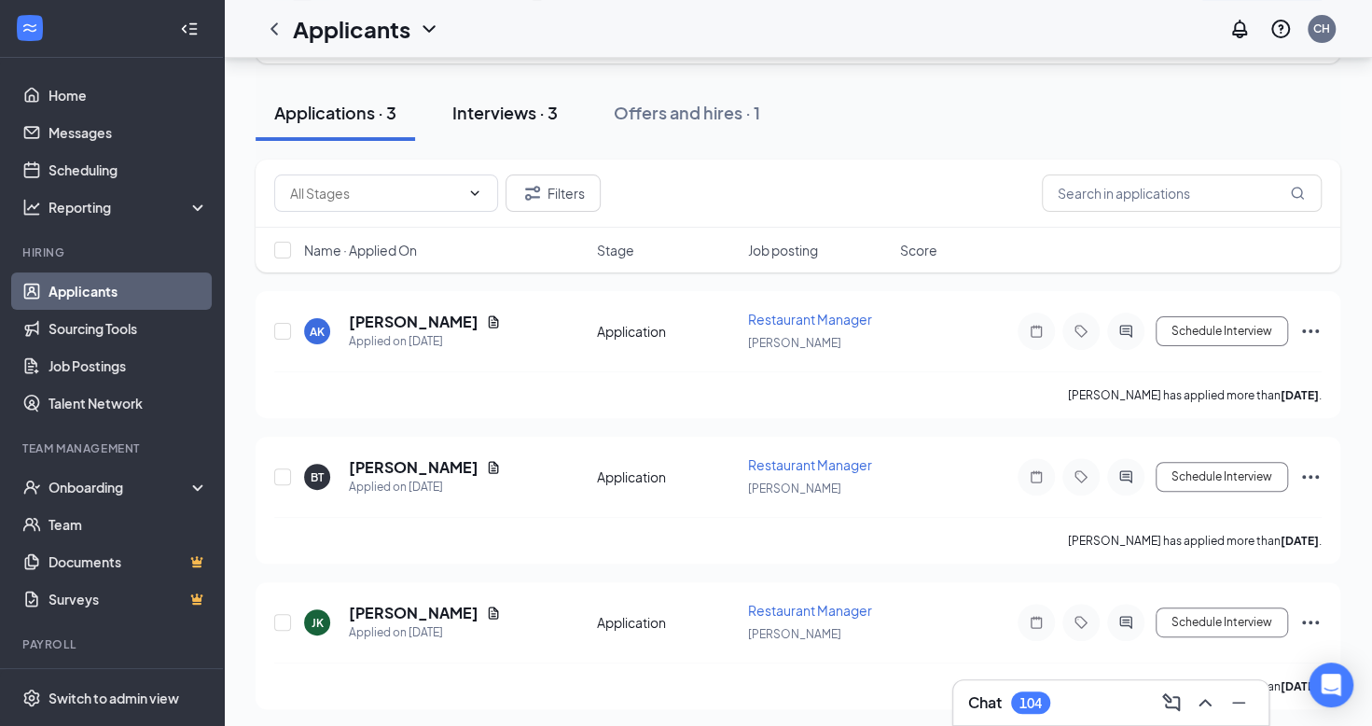
click at [498, 113] on div "Interviews · 3" at bounding box center [504, 112] width 105 height 23
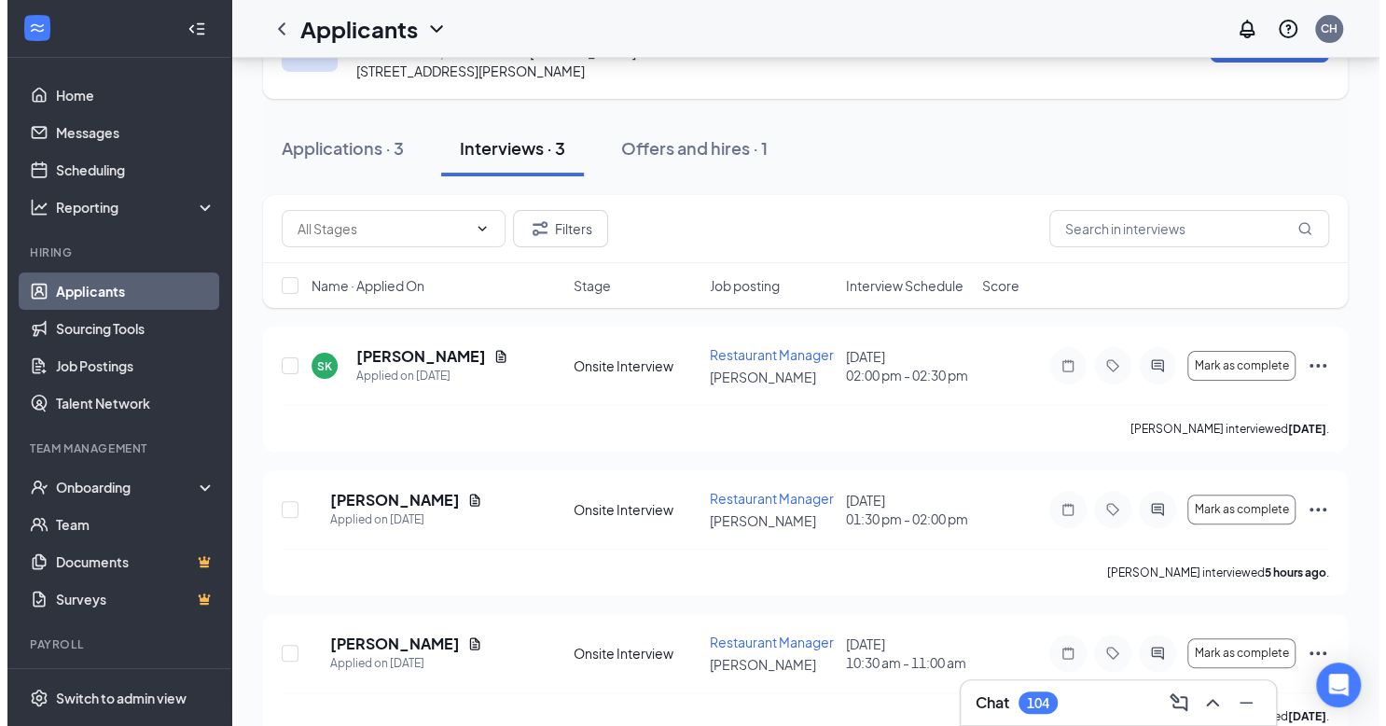
scroll to position [119, 0]
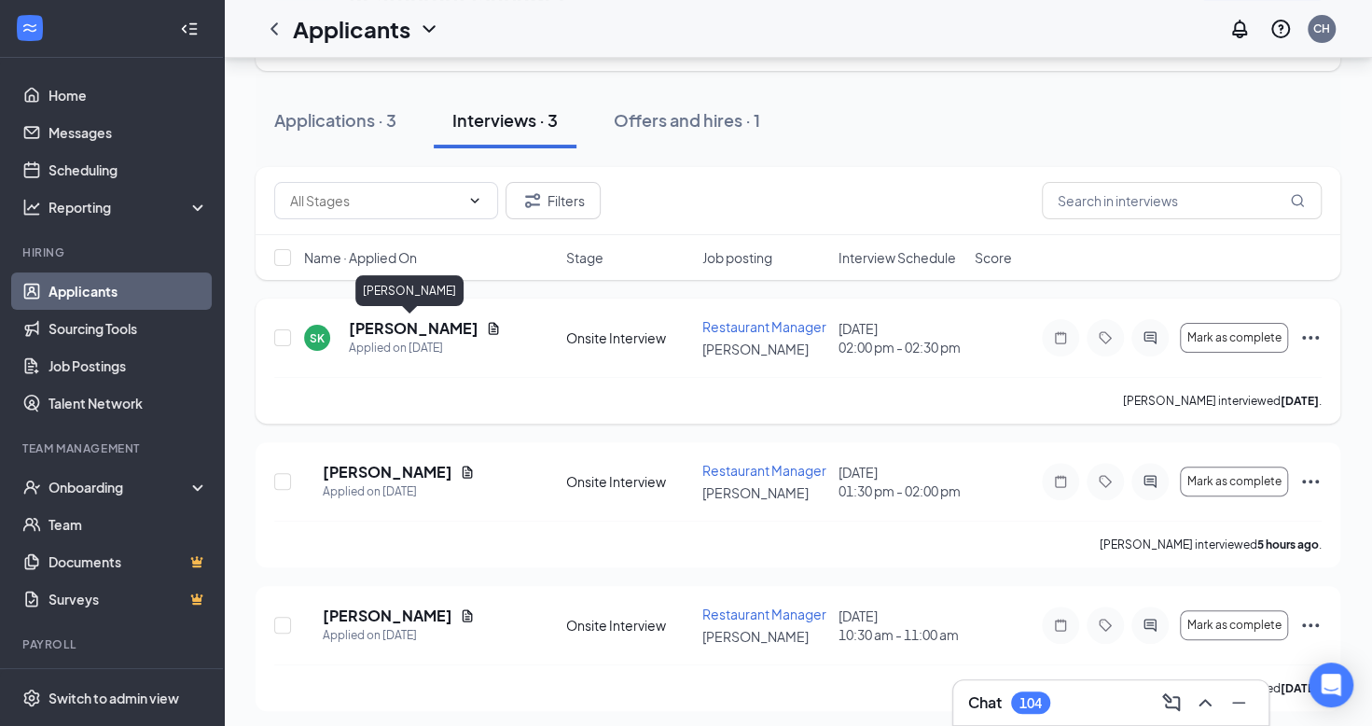
click at [406, 326] on h5 "[PERSON_NAME]" at bounding box center [414, 328] width 130 height 21
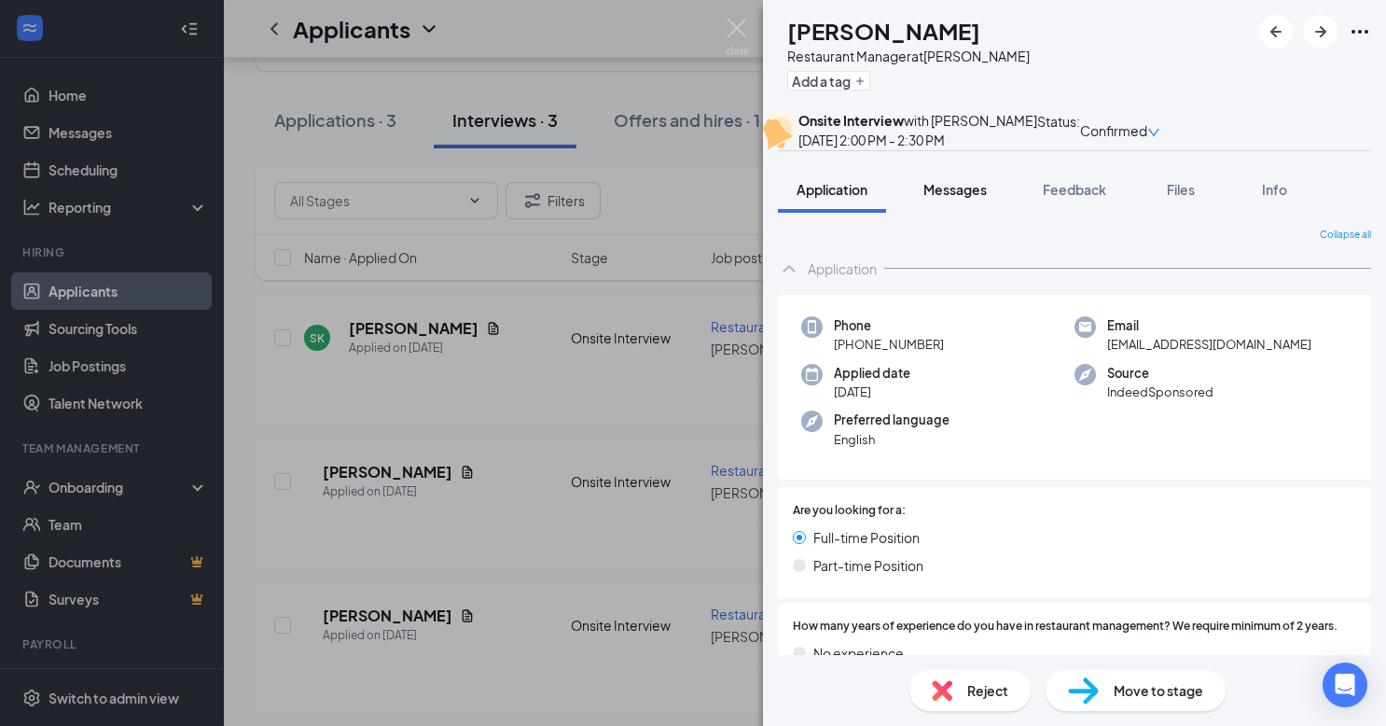
click at [946, 198] on span "Messages" at bounding box center [955, 189] width 63 height 17
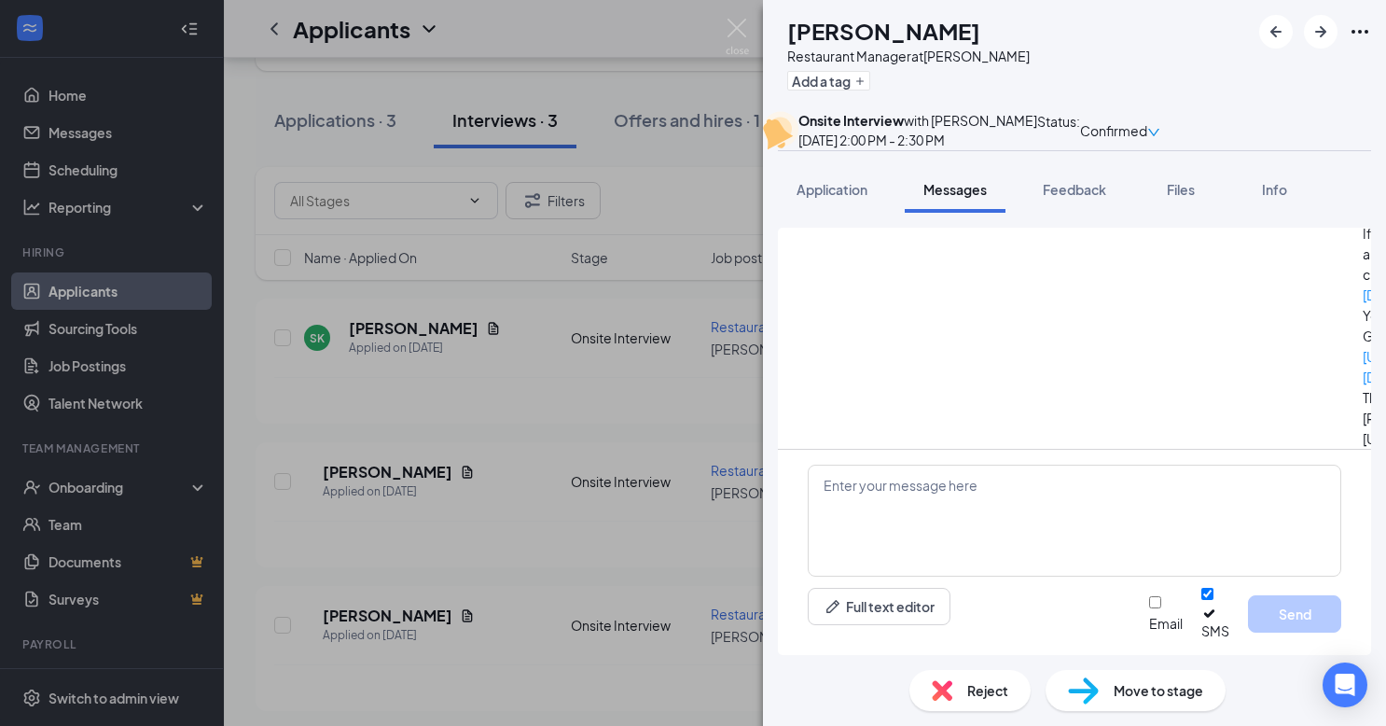
scroll to position [811, 0]
click at [864, 198] on span "Application" at bounding box center [832, 189] width 71 height 17
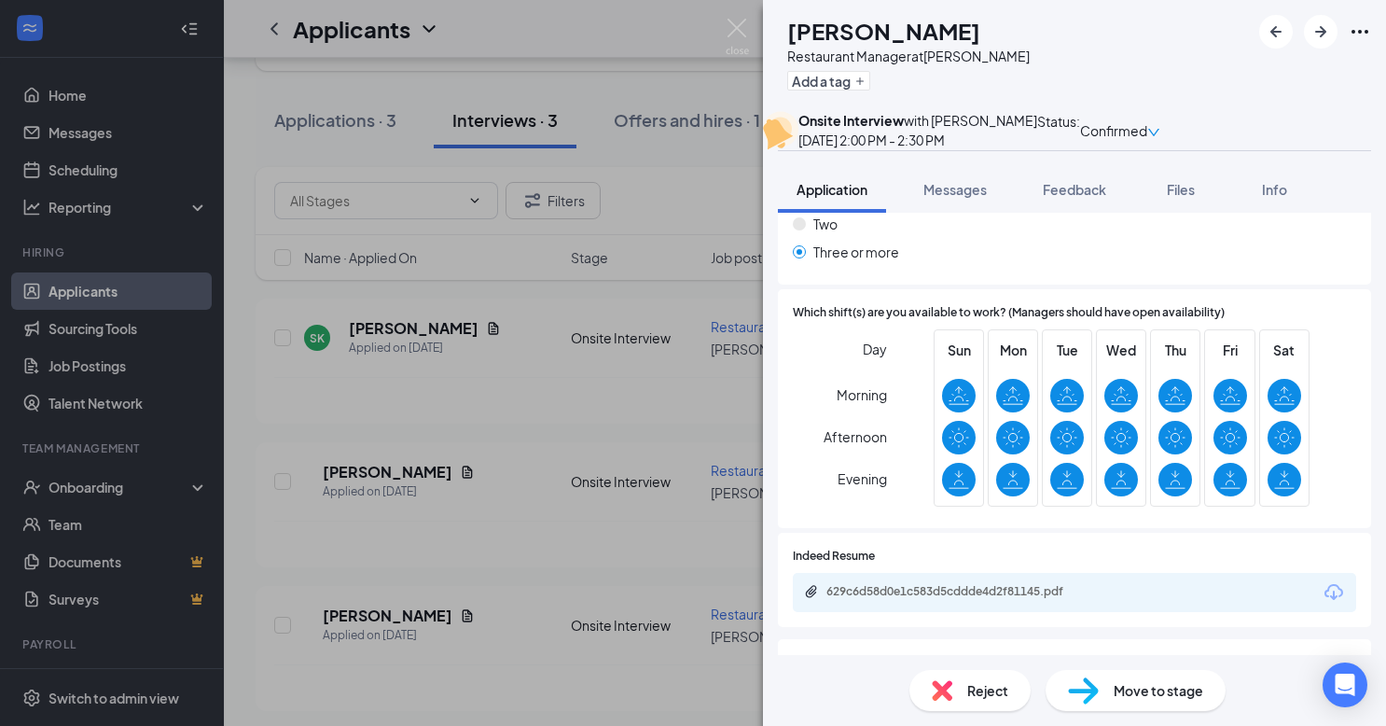
scroll to position [907, 0]
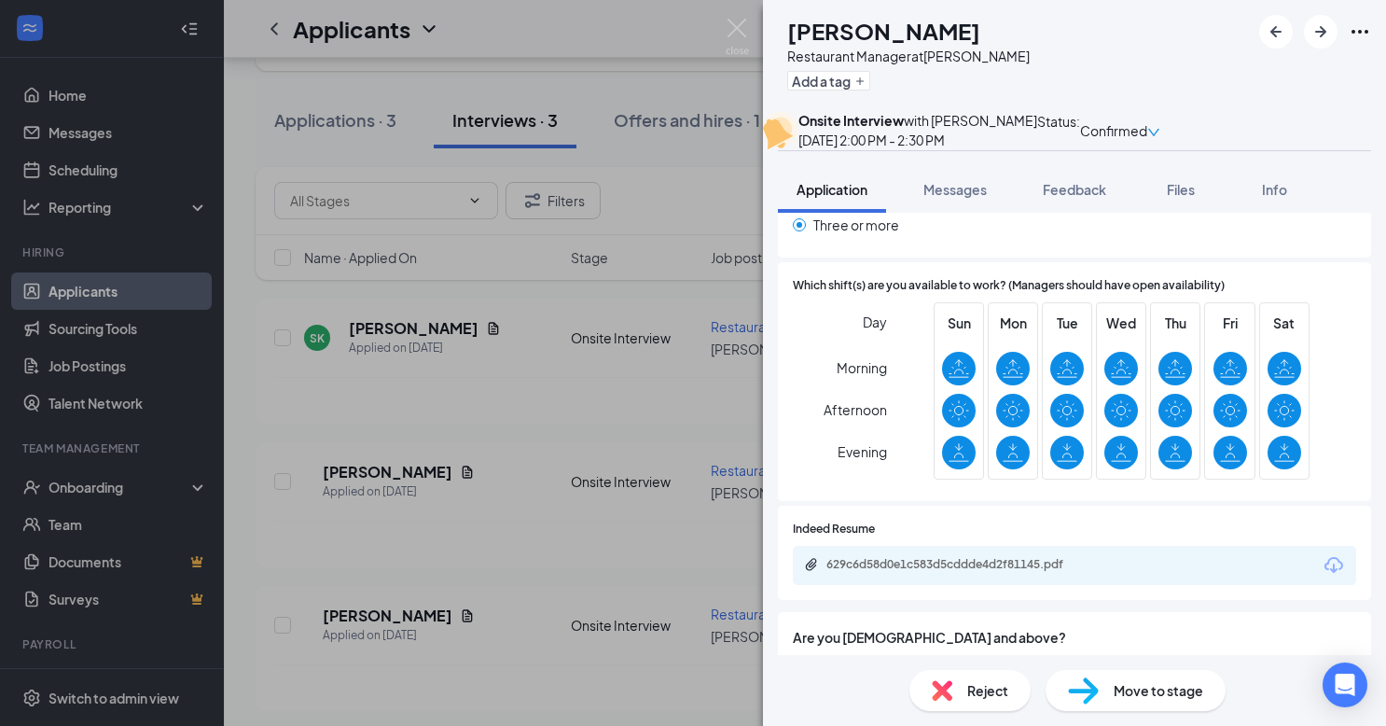
click at [944, 585] on div "629c6d58d0e1c583d5cddde4d2f81145.pdf" at bounding box center [1074, 565] width 563 height 39
click at [944, 572] on div "629c6d58d0e1c583d5cddde4d2f81145.pdf" at bounding box center [957, 564] width 261 height 15
click at [940, 213] on button "Messages" at bounding box center [955, 189] width 101 height 47
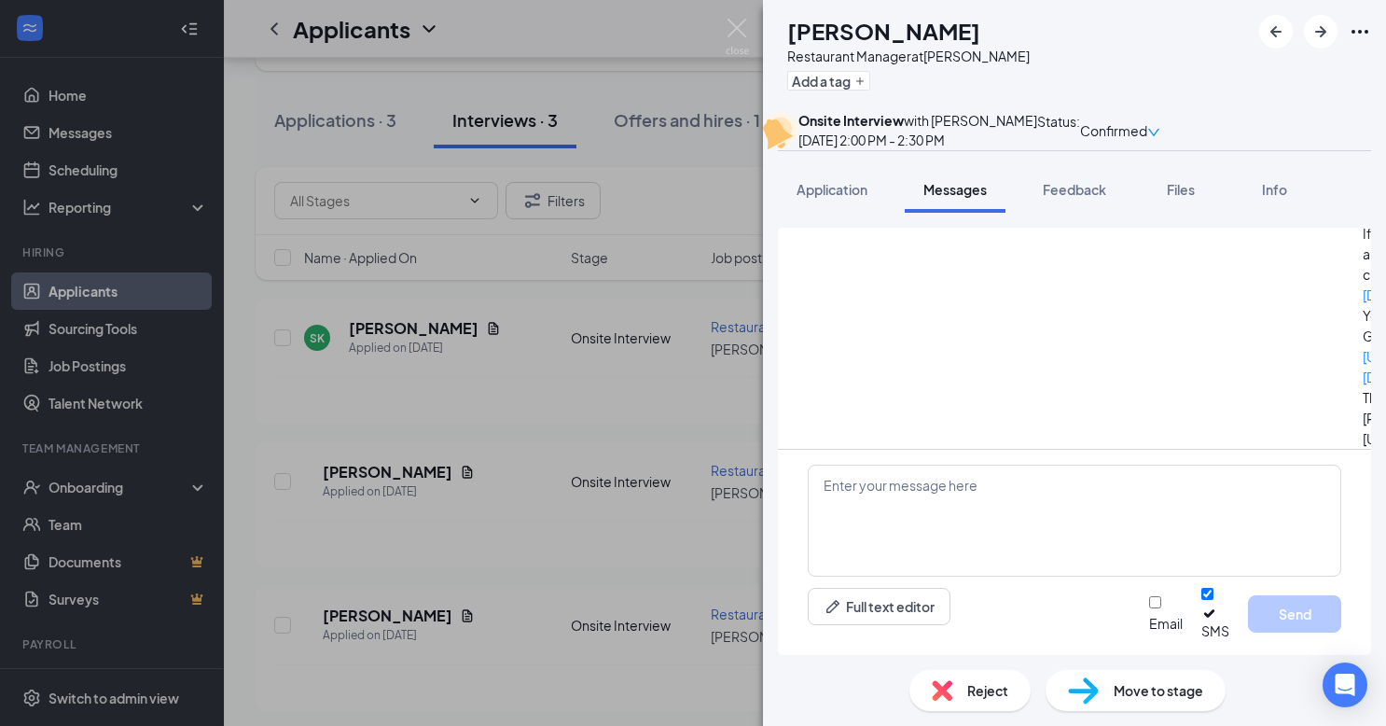
scroll to position [811, 0]
click at [834, 198] on span "Application" at bounding box center [832, 189] width 71 height 17
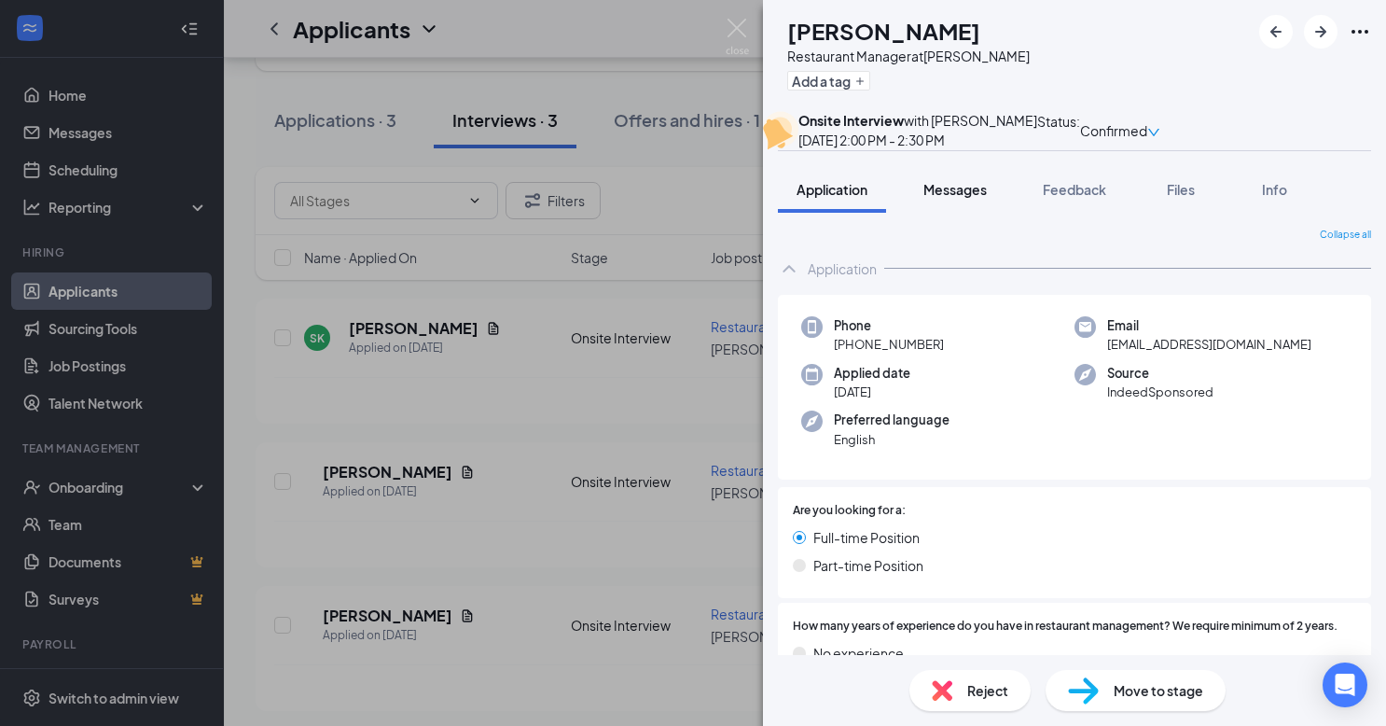
click at [982, 213] on button "Messages" at bounding box center [955, 189] width 101 height 47
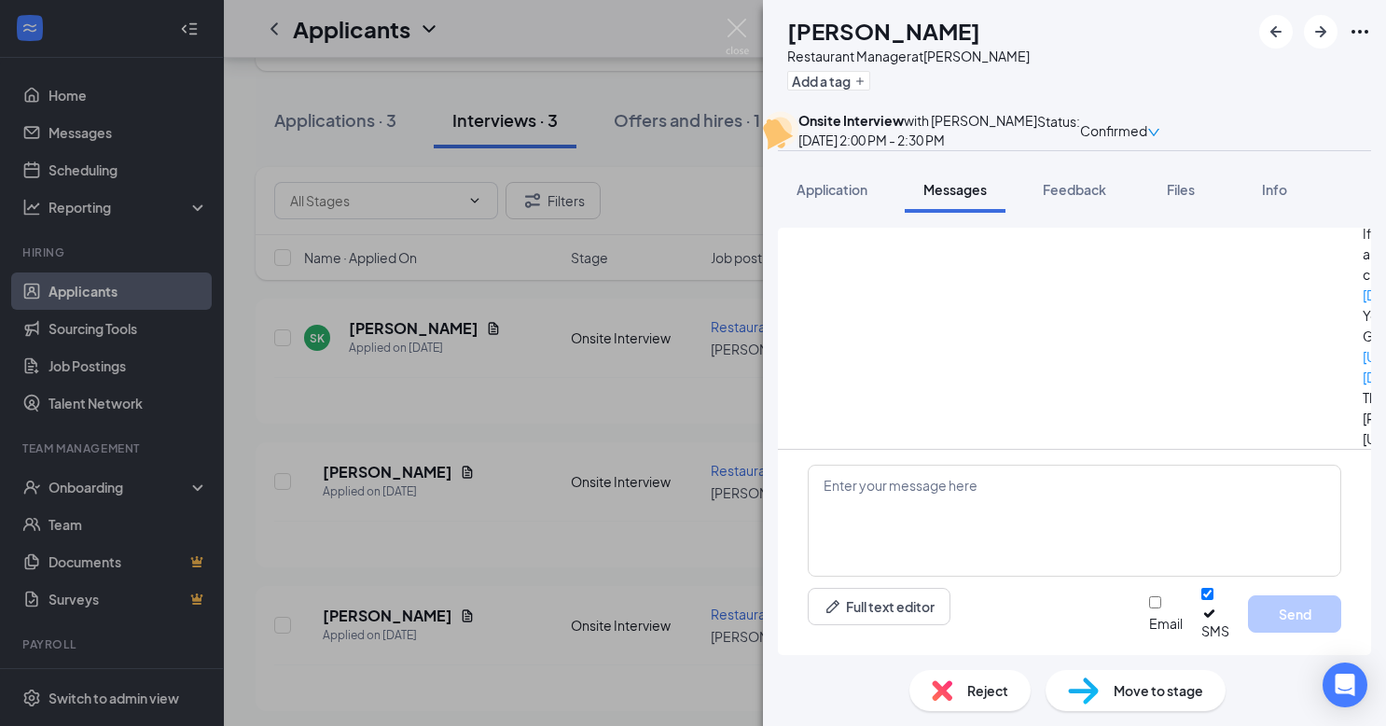
scroll to position [811, 0]
